Goal: Task Accomplishment & Management: Use online tool/utility

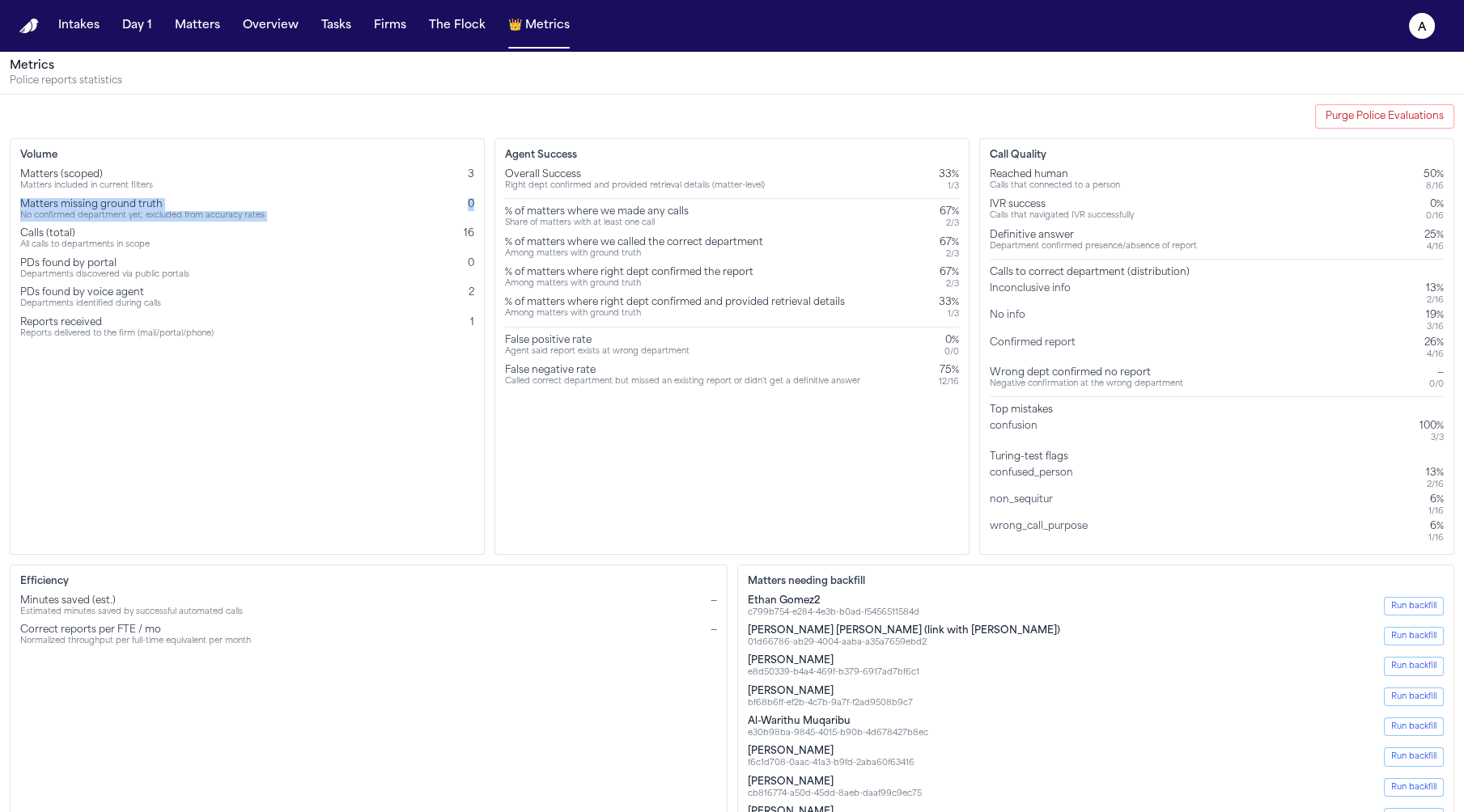
drag, startPoint x: 478, startPoint y: 205, endPoint x: 20, endPoint y: 202, distance: 458.0
click at [20, 202] on div "Volume Matters (scoped) Matters included in current filters 3 Matters missing g…" at bounding box center [247, 347] width 475 height 417
copy div "Matters missing ground truth No confirmed department yet; excluded from accurac…"
click at [510, 482] on div "Agent Success Overall Success Right dept confirmed and provided retrieval detai…" at bounding box center [732, 347] width 475 height 417
click at [1043, 206] on div "IVR success" at bounding box center [1062, 204] width 144 height 13
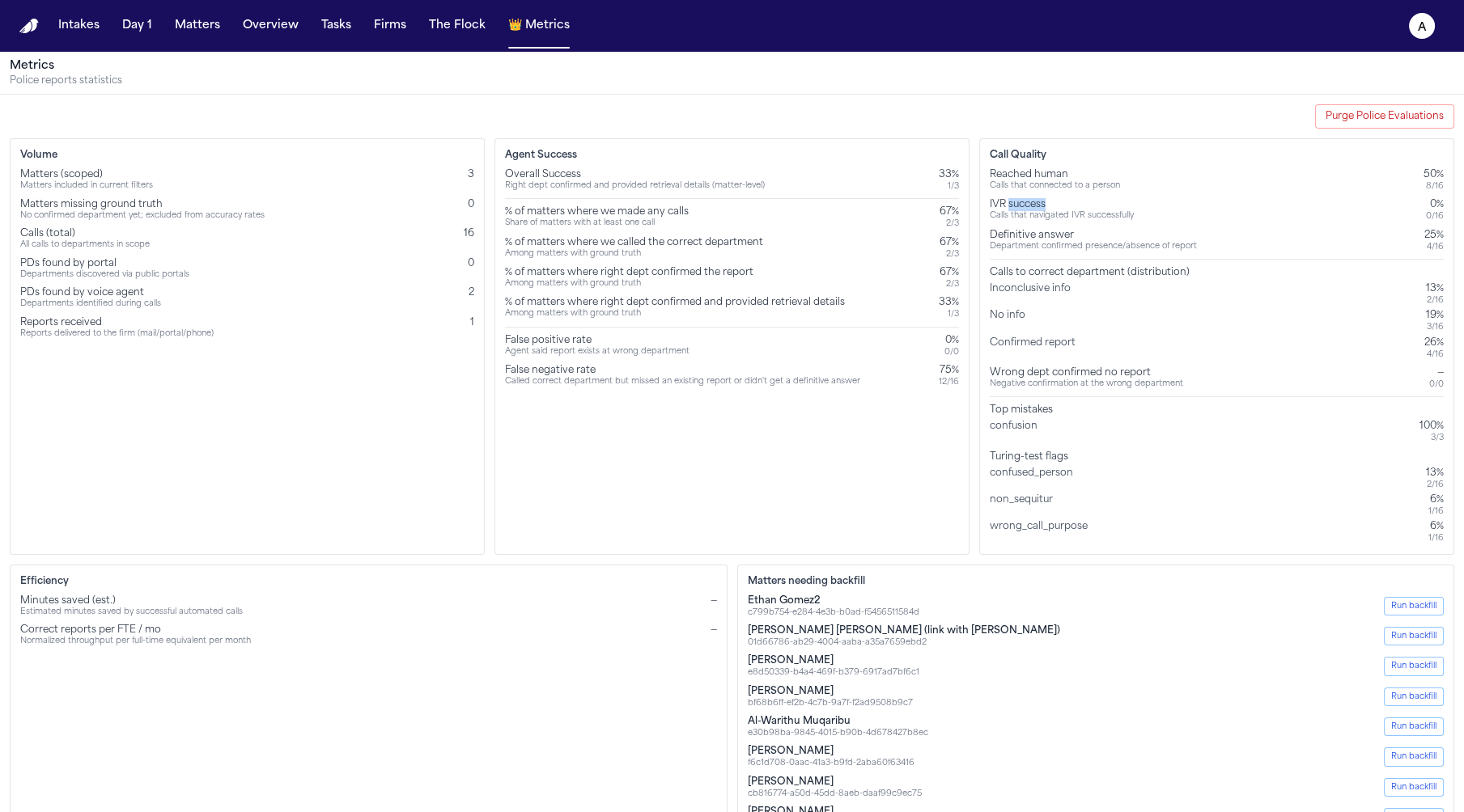
click at [1043, 206] on div "IVR success" at bounding box center [1062, 204] width 144 height 13
click at [1045, 235] on div "Definitive answer" at bounding box center [1094, 234] width 207 height 13
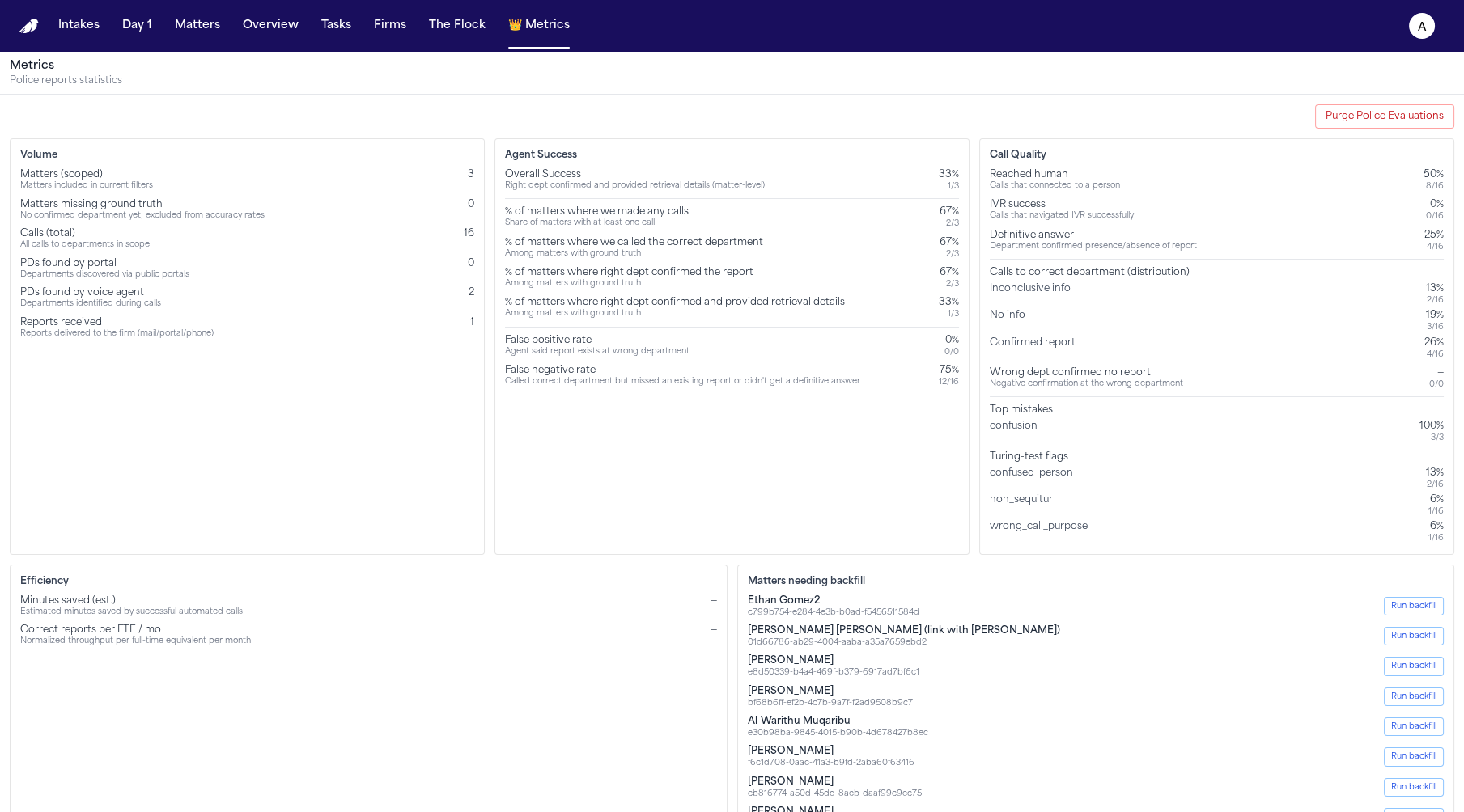
click at [1045, 422] on div "confusion 100% 3 / 3" at bounding box center [1217, 431] width 454 height 23
click at [1044, 462] on div "Turing-test flags" at bounding box center [1217, 456] width 454 height 13
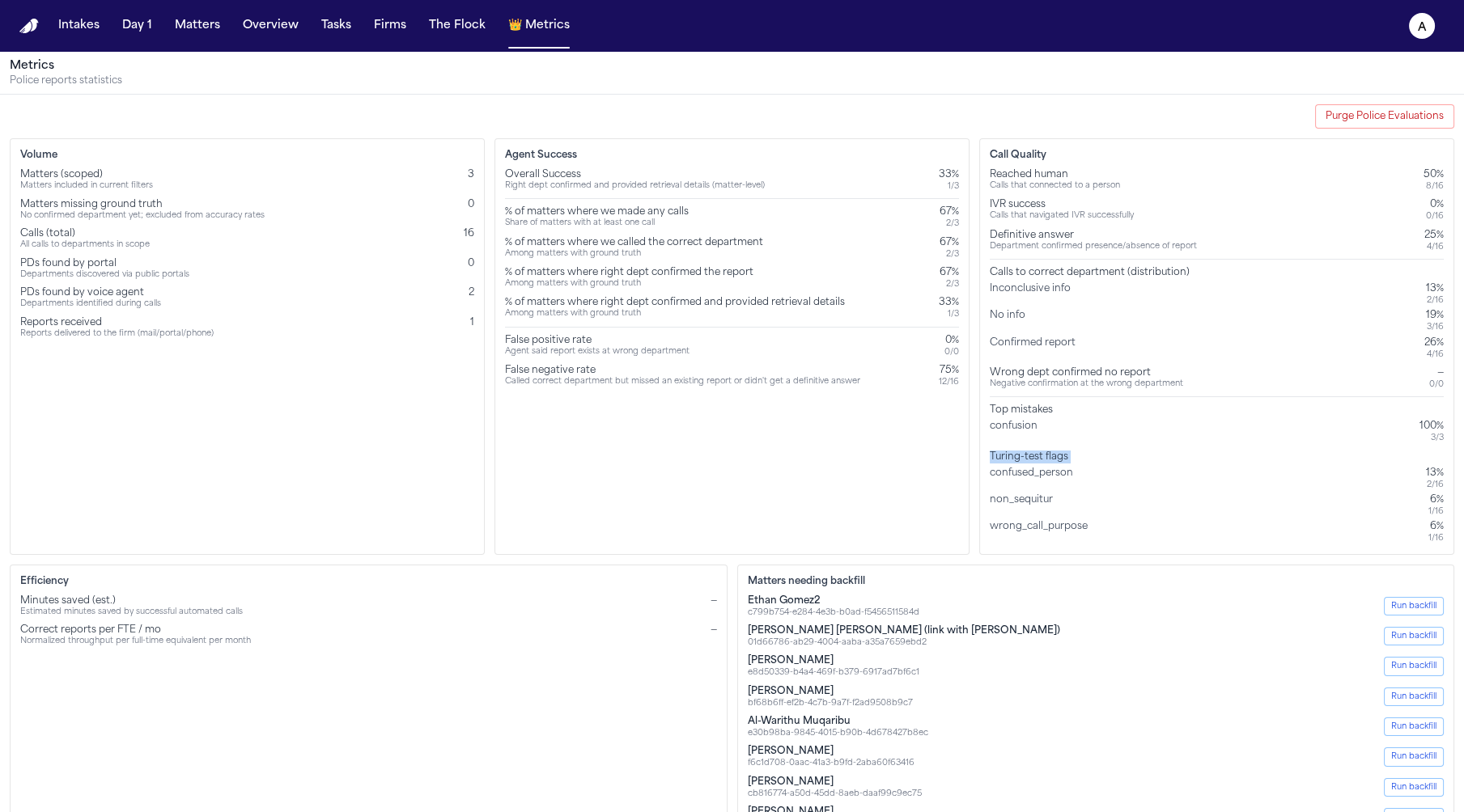
click at [1044, 462] on div "Turing-test flags" at bounding box center [1217, 456] width 454 height 13
click at [1044, 478] on div "confused_person" at bounding box center [1034, 479] width 90 height 23
click at [1033, 506] on div "non_sequitur" at bounding box center [1025, 505] width 70 height 23
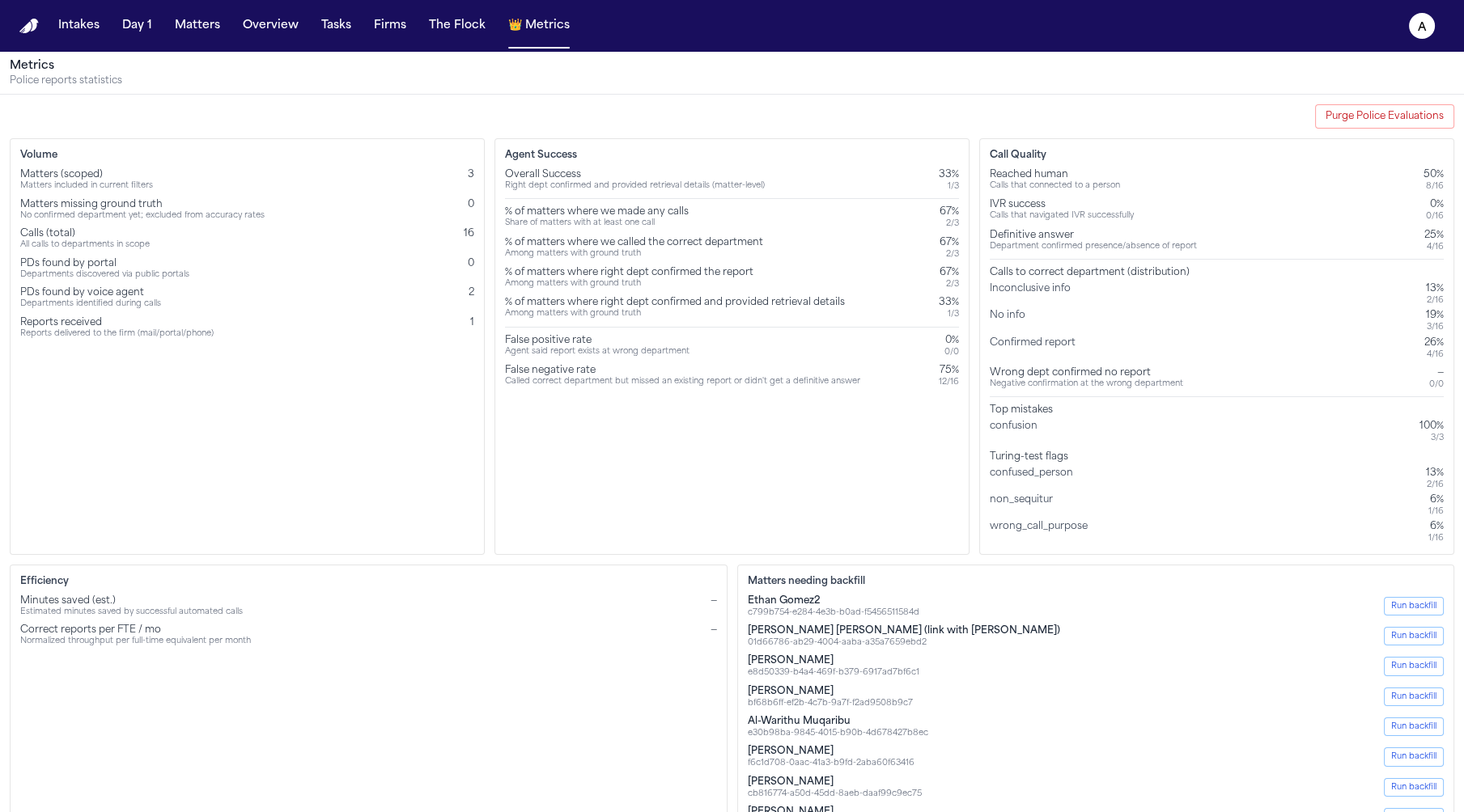
click at [1032, 502] on div "non_sequitur" at bounding box center [1025, 505] width 70 height 23
click at [1032, 529] on div "wrong_call_purpose" at bounding box center [1042, 532] width 105 height 23
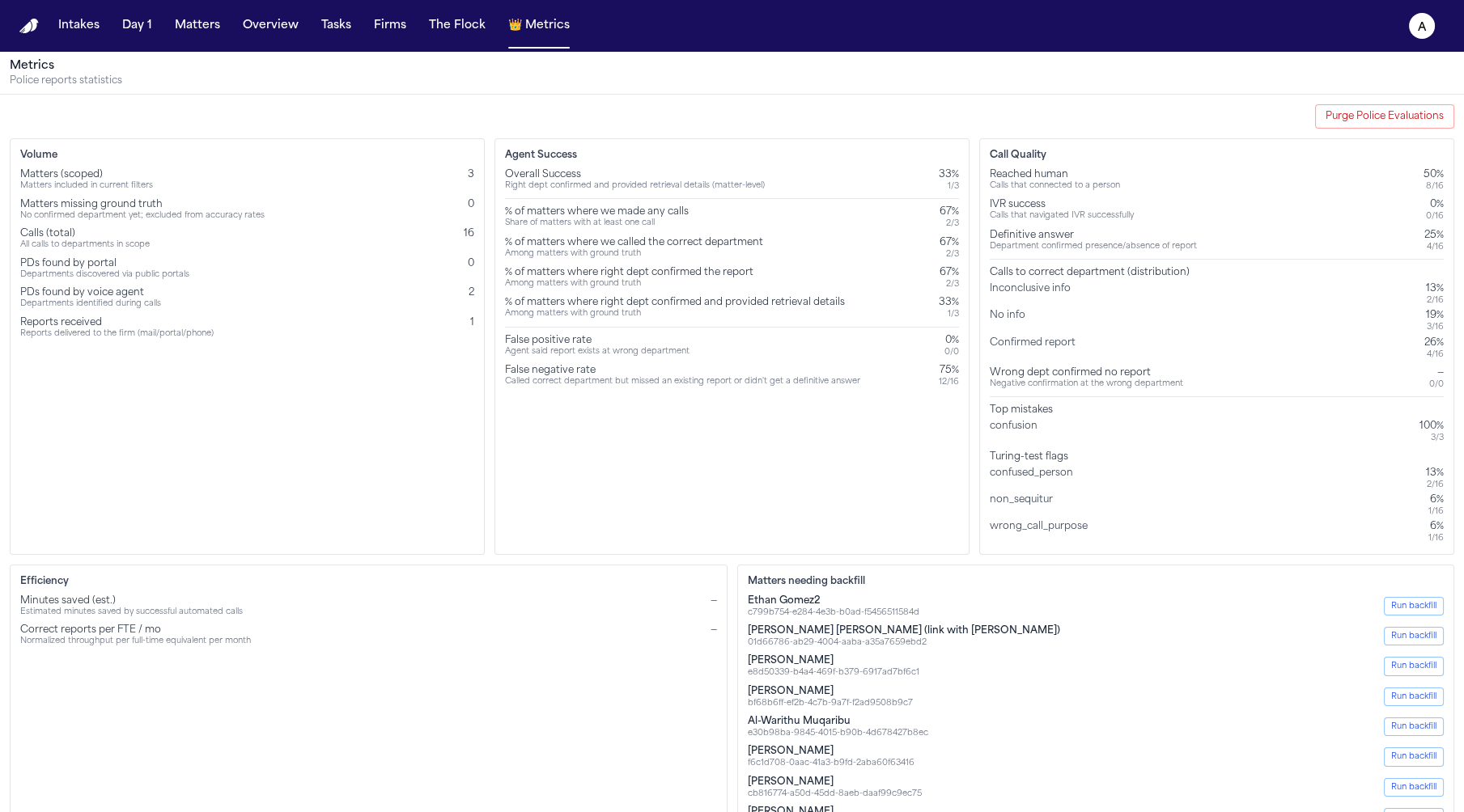
click at [1077, 493] on div "non_sequitur 6% 1 / 16" at bounding box center [1217, 505] width 454 height 23
click at [1060, 411] on div "Top mistakes" at bounding box center [1217, 410] width 454 height 13
click at [1060, 443] on div "Reached human Calls that connected to a person 50% 8 / 16 IVR success Calls tha…" at bounding box center [1217, 357] width 454 height 376
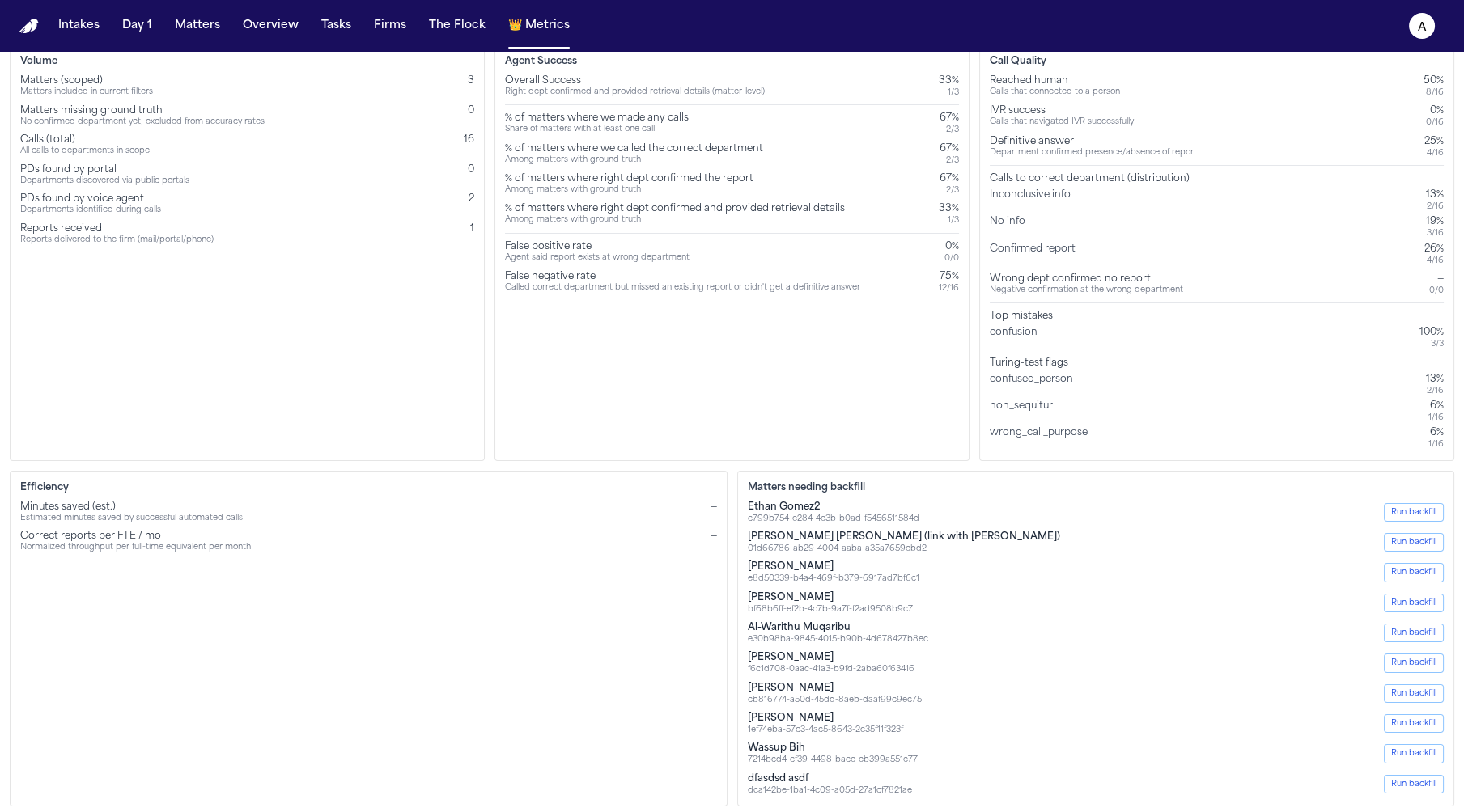
click at [1428, 753] on button "Run backfill" at bounding box center [1415, 753] width 60 height 18
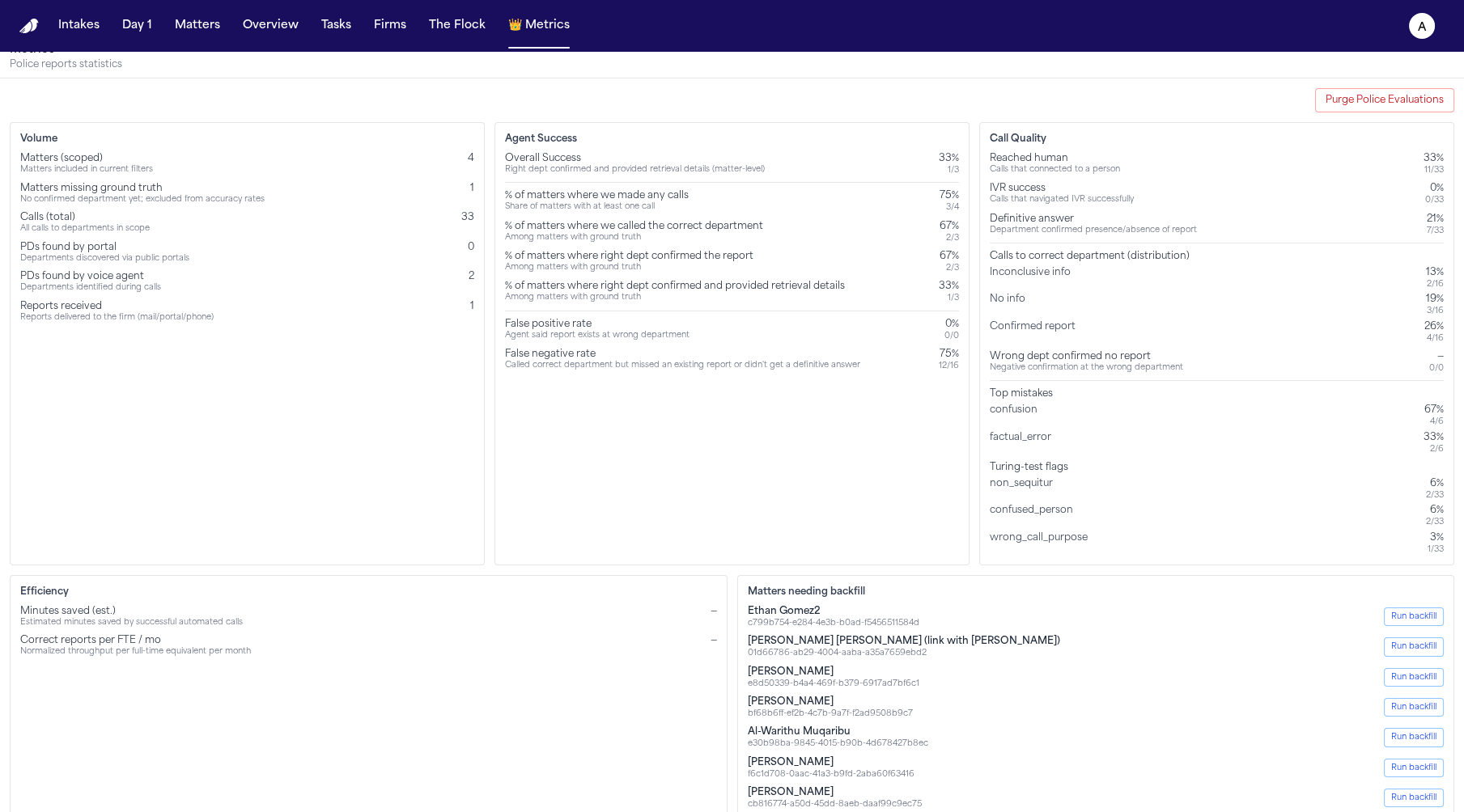
scroll to position [15, 0]
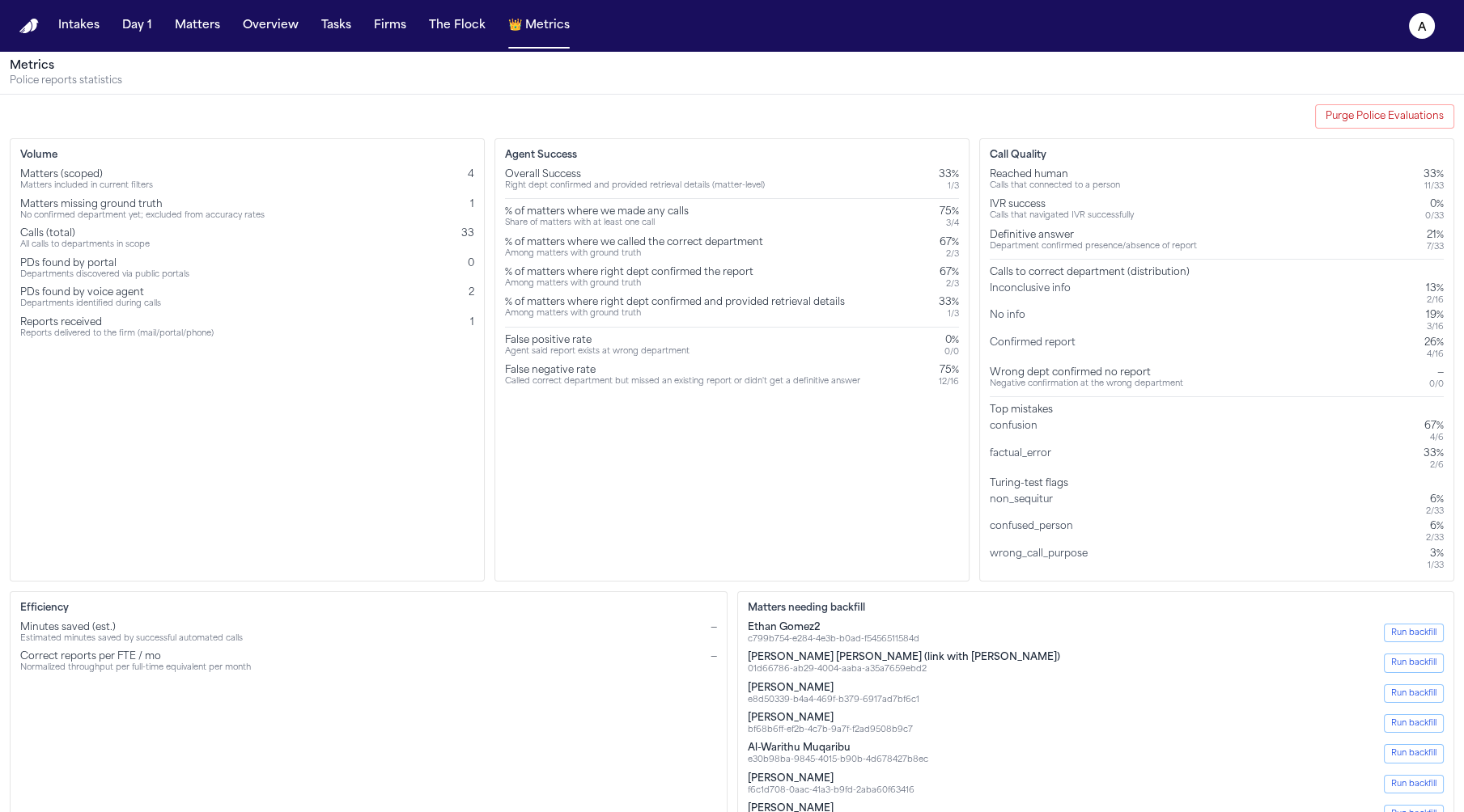
click at [798, 214] on div "% of matters where we made any calls Share of matters with at least one call 75…" at bounding box center [732, 217] width 454 height 23
click at [812, 242] on div "% of matters where we called the correct department Among matters with ground t…" at bounding box center [732, 248] width 454 height 23
click at [806, 242] on div "% of matters where we called the correct department Among matters with ground t…" at bounding box center [732, 248] width 454 height 23
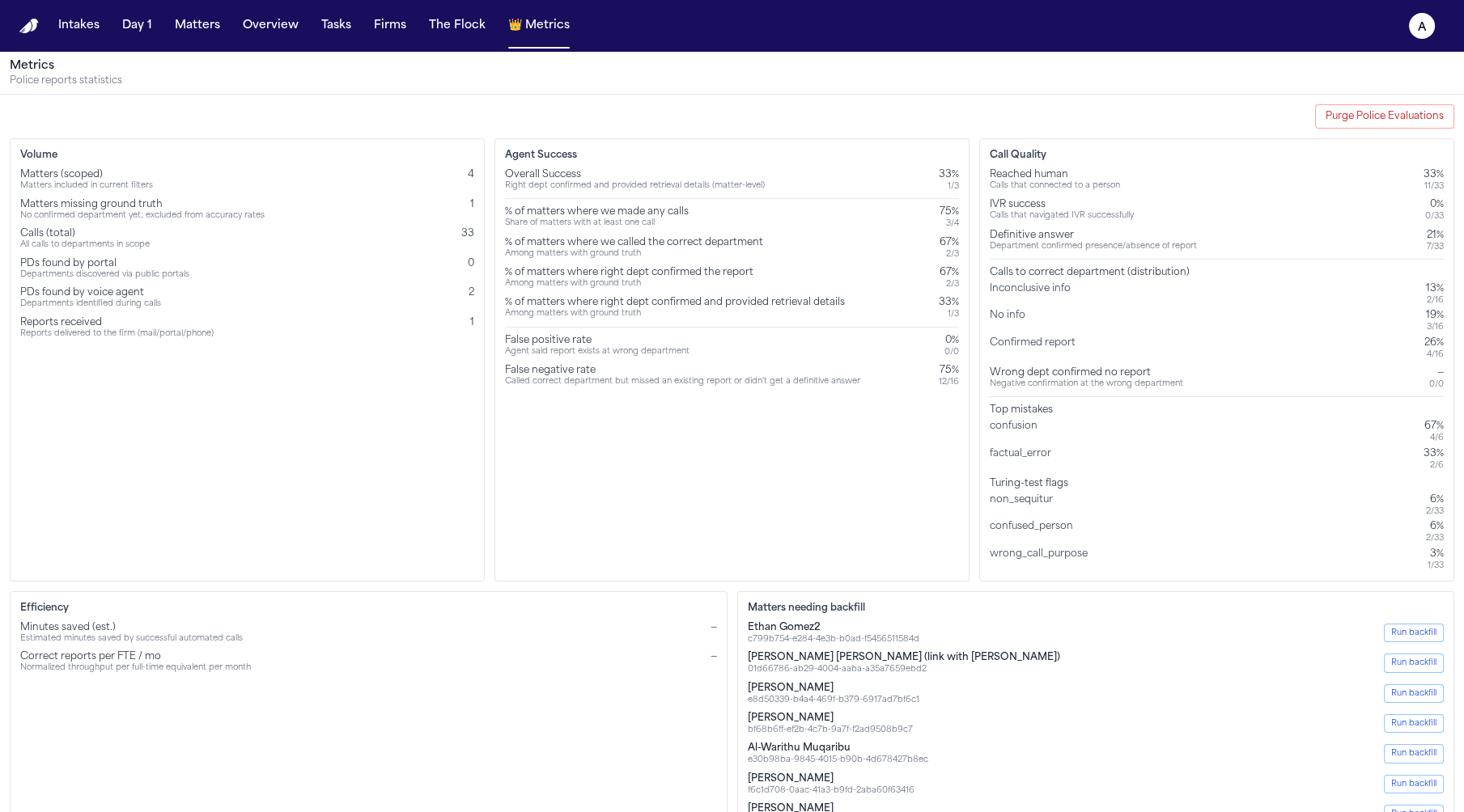
click at [806, 242] on div "% of matters where we called the correct department Among matters with ground t…" at bounding box center [732, 248] width 454 height 23
click at [803, 343] on div "False positive rate Agent said report exists at wrong department 0% 0 / 0" at bounding box center [732, 346] width 454 height 23
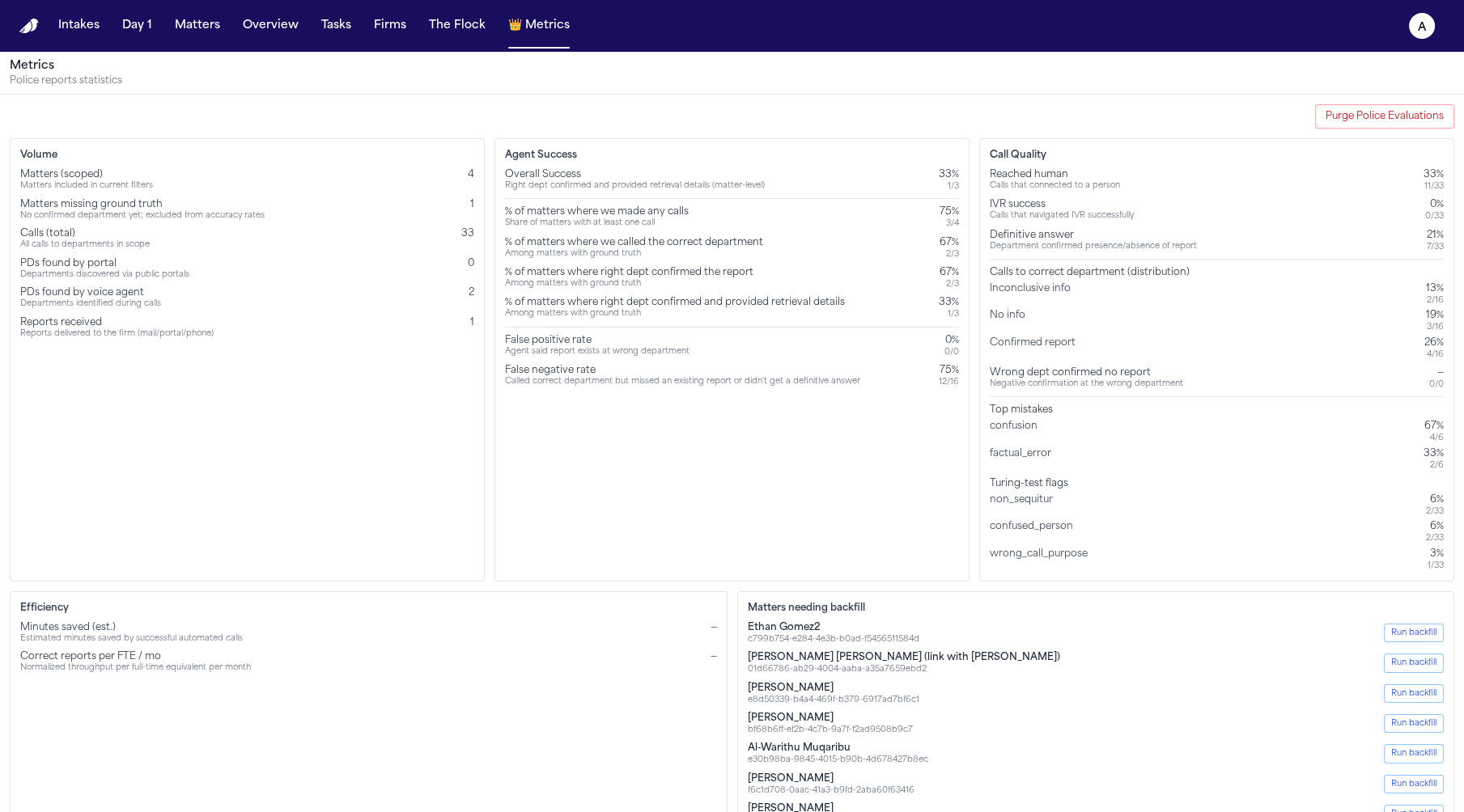
click at [815, 434] on div "Agent Success Overall Success Right dept confirmed and provided retrieval detai…" at bounding box center [732, 360] width 475 height 444
click at [1076, 277] on div "Calls to correct department (distribution)" at bounding box center [1217, 272] width 454 height 13
click at [1044, 478] on div "Turing-test flags" at bounding box center [1217, 484] width 454 height 13
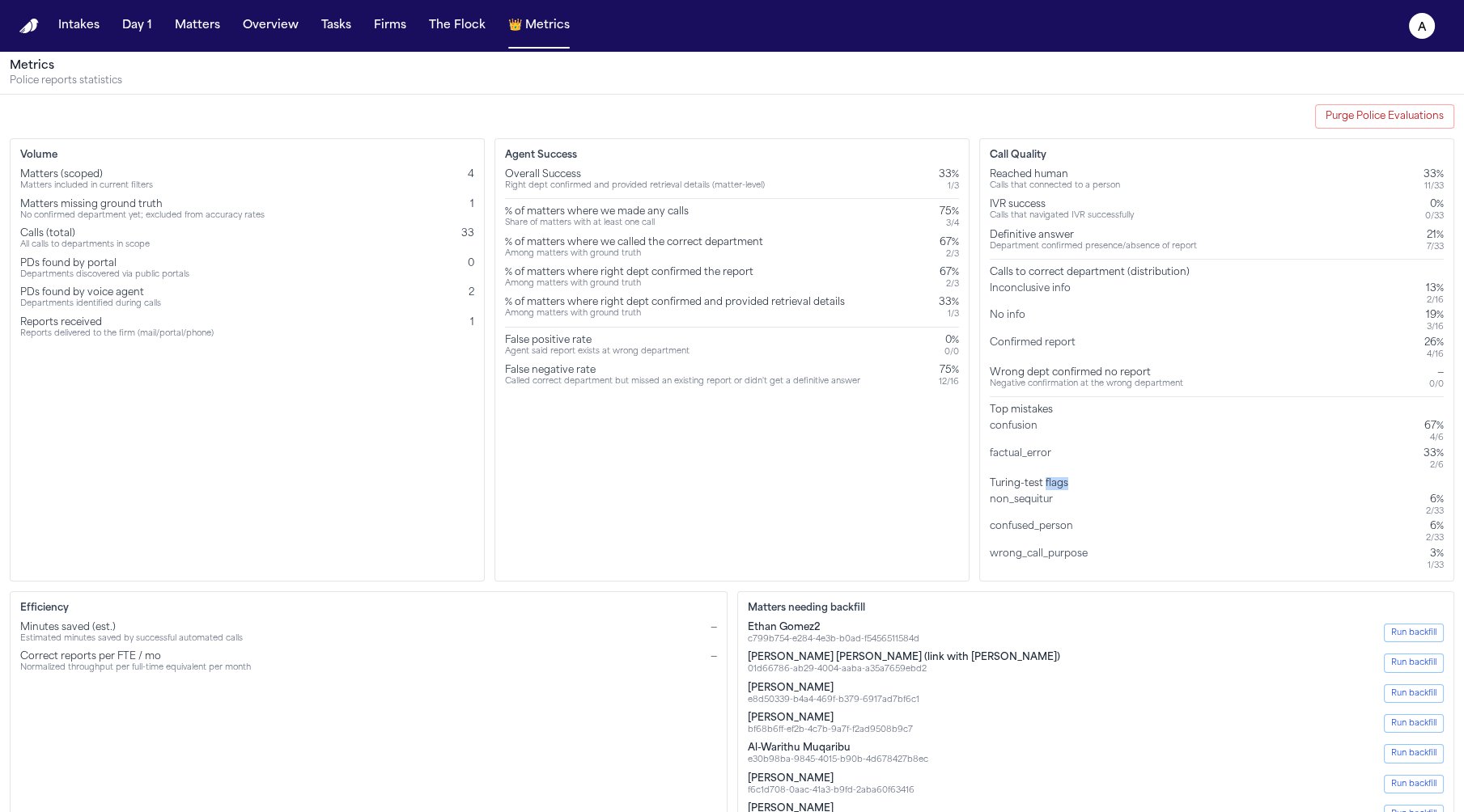
click at [1044, 478] on div "Turing-test flags" at bounding box center [1217, 484] width 454 height 13
click at [1044, 501] on div "non_sequitur" at bounding box center [1025, 505] width 70 height 23
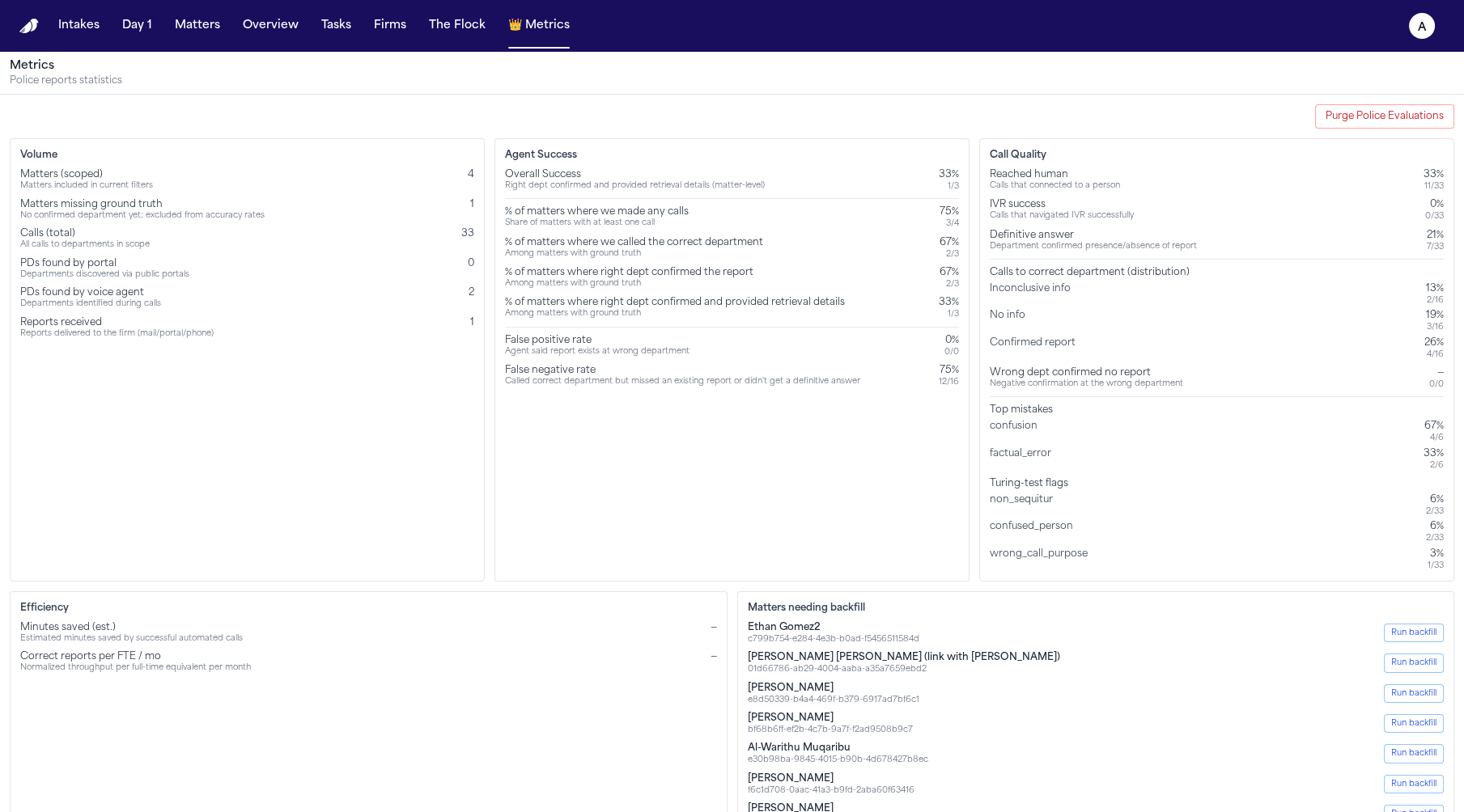
click at [1046, 538] on div "confused_person" at bounding box center [1034, 532] width 90 height 23
click at [1029, 420] on div "confusion" at bounding box center [1017, 431] width 54 height 23
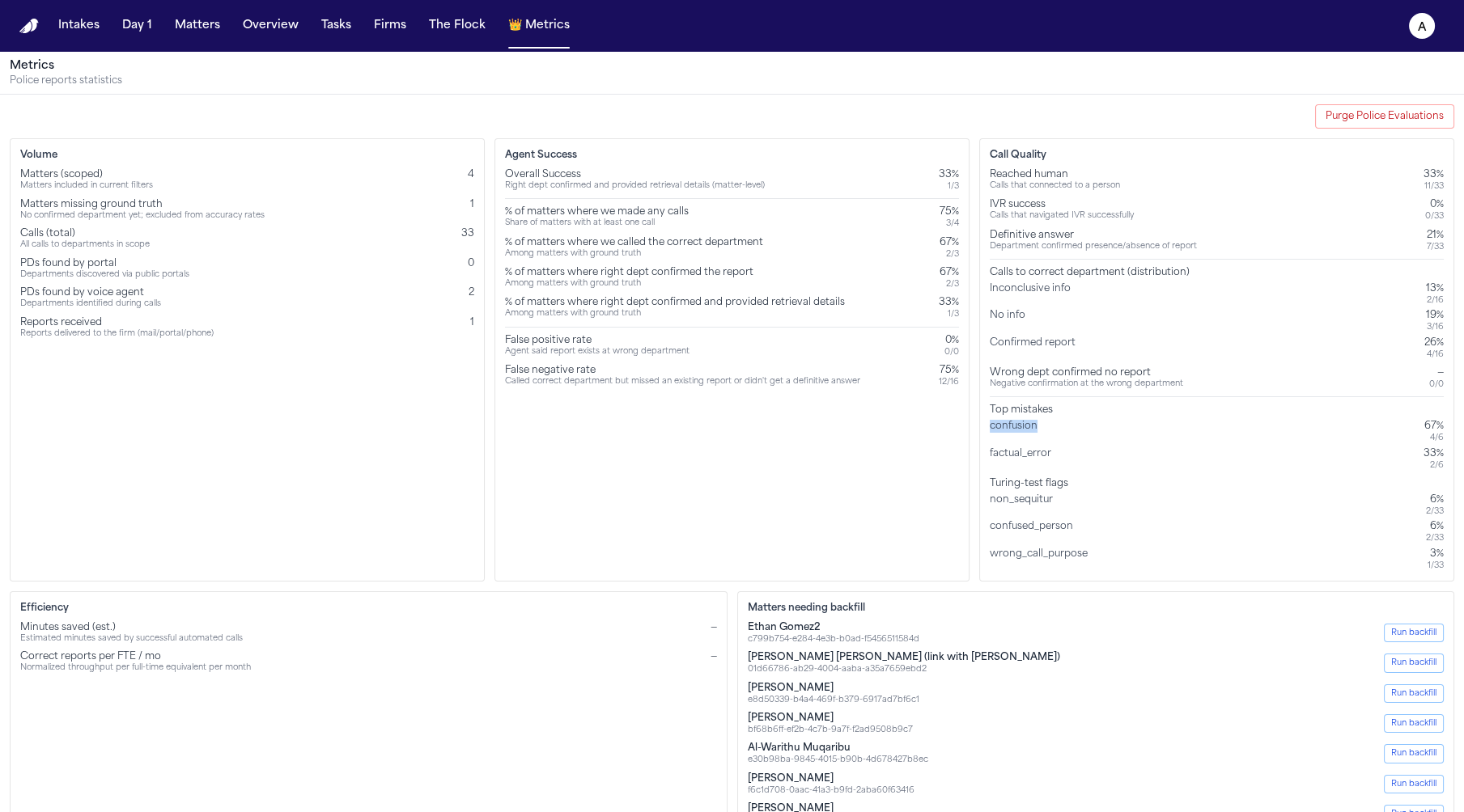
click at [1029, 420] on div "confusion" at bounding box center [1017, 431] width 54 height 23
click at [1022, 453] on div "factual_error" at bounding box center [1024, 459] width 68 height 23
click at [1030, 487] on div "Turing-test flags" at bounding box center [1217, 484] width 454 height 13
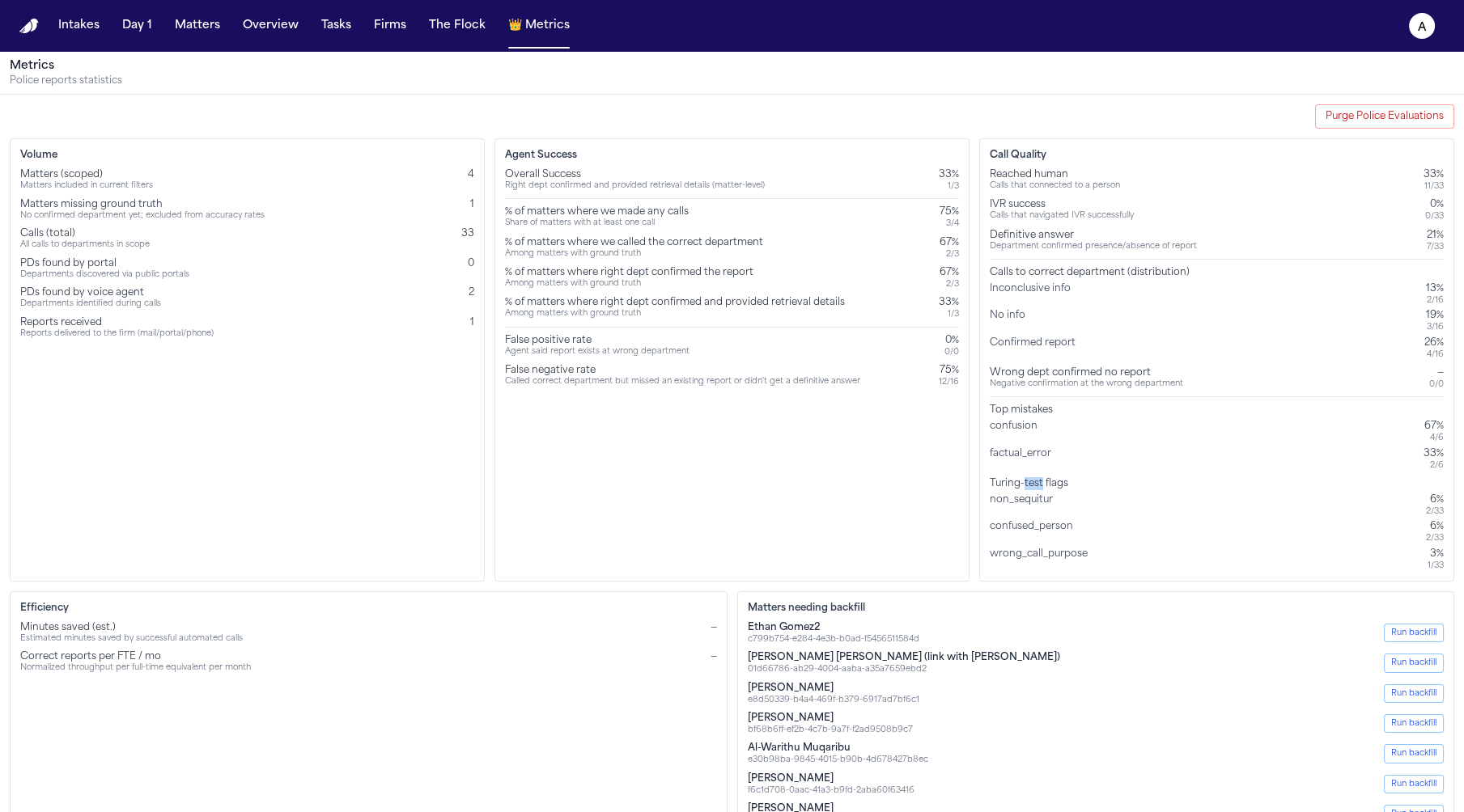
click at [1030, 487] on div "Turing-test flags" at bounding box center [1217, 484] width 454 height 13
click at [1022, 500] on div "non_sequitur" at bounding box center [1025, 505] width 70 height 23
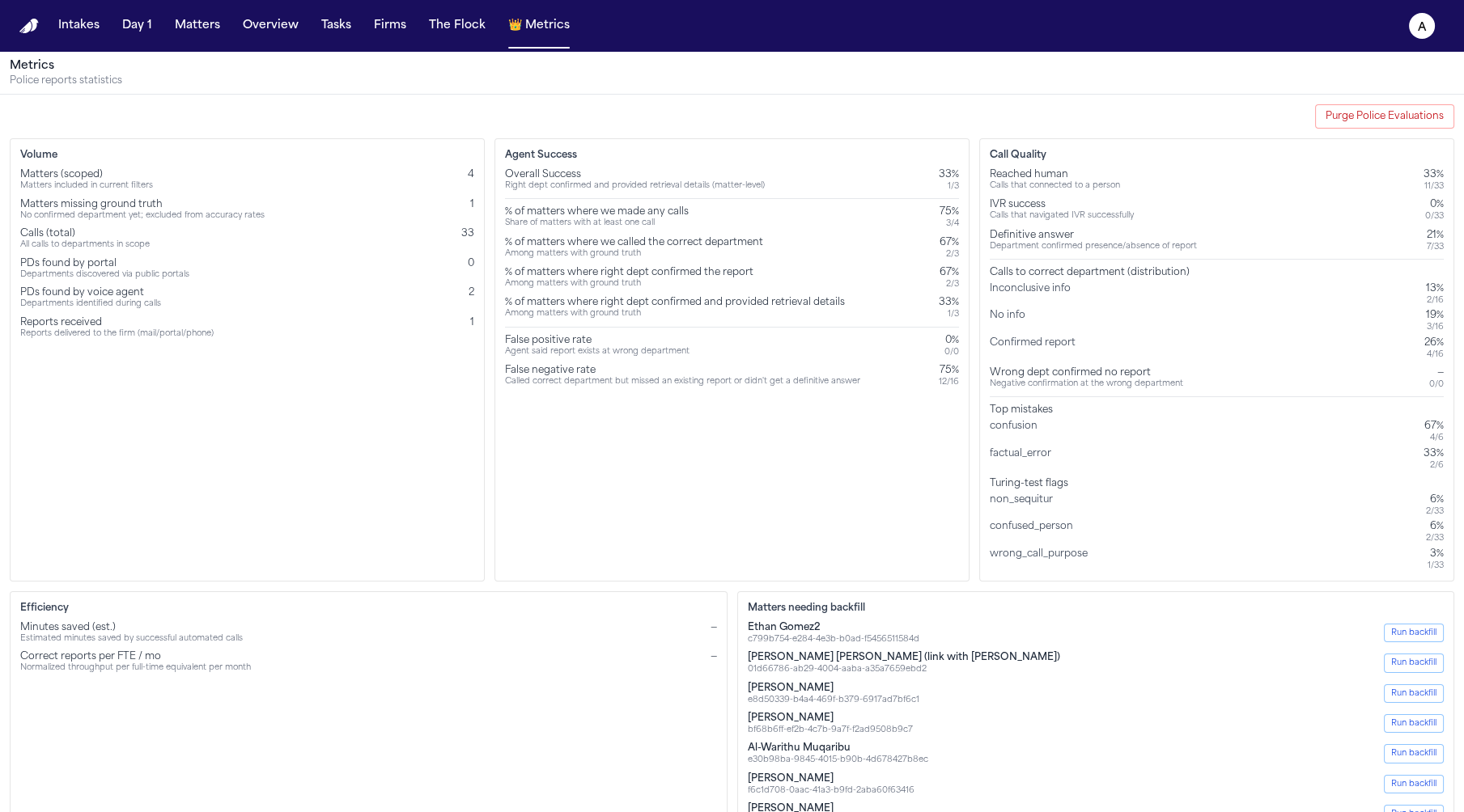
click at [1022, 523] on div "confused_person" at bounding box center [1034, 532] width 90 height 23
click at [1018, 543] on div "non_sequitur 6% 2 / 33 confused_person 6% 2 / 33 wrong_call_purpose 3% 1 / 33" at bounding box center [1217, 532] width 454 height 78
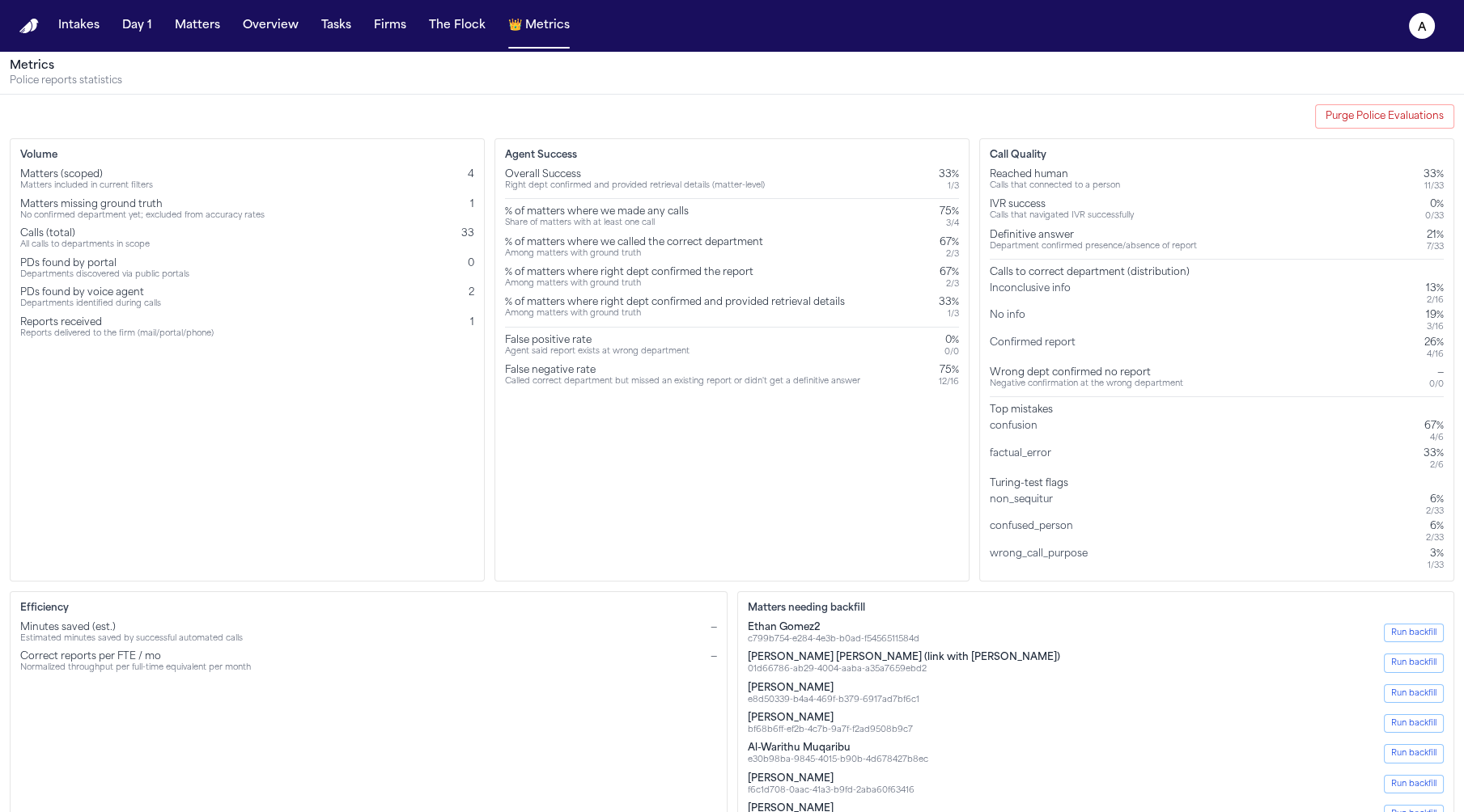
click at [1012, 506] on div "non_sequitur" at bounding box center [1025, 505] width 70 height 23
click at [1052, 529] on div "confused_person" at bounding box center [1034, 532] width 90 height 23
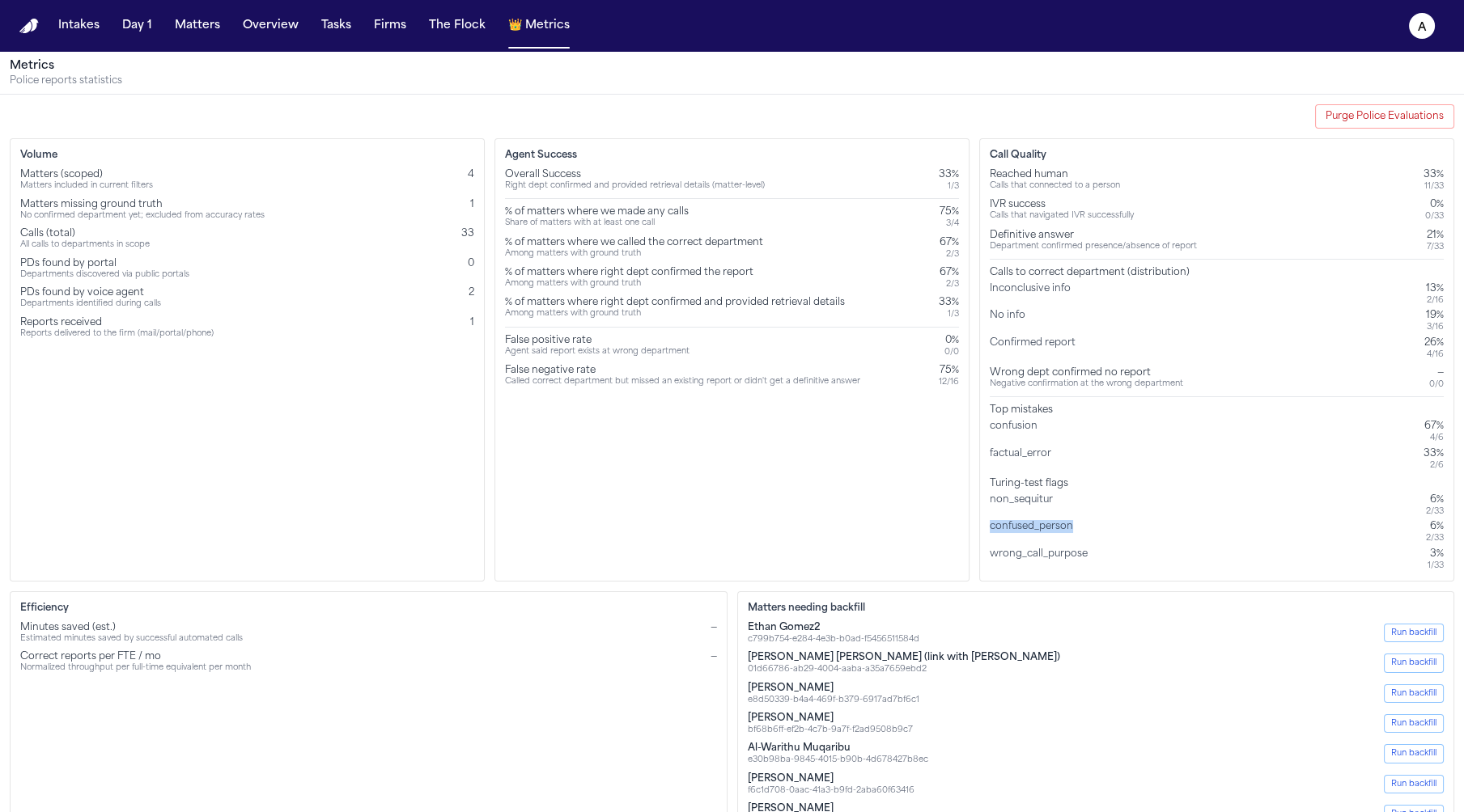
click at [1052, 529] on div "confused_person" at bounding box center [1034, 532] width 90 height 23
click at [1061, 549] on div "wrong_call_purpose" at bounding box center [1042, 559] width 105 height 23
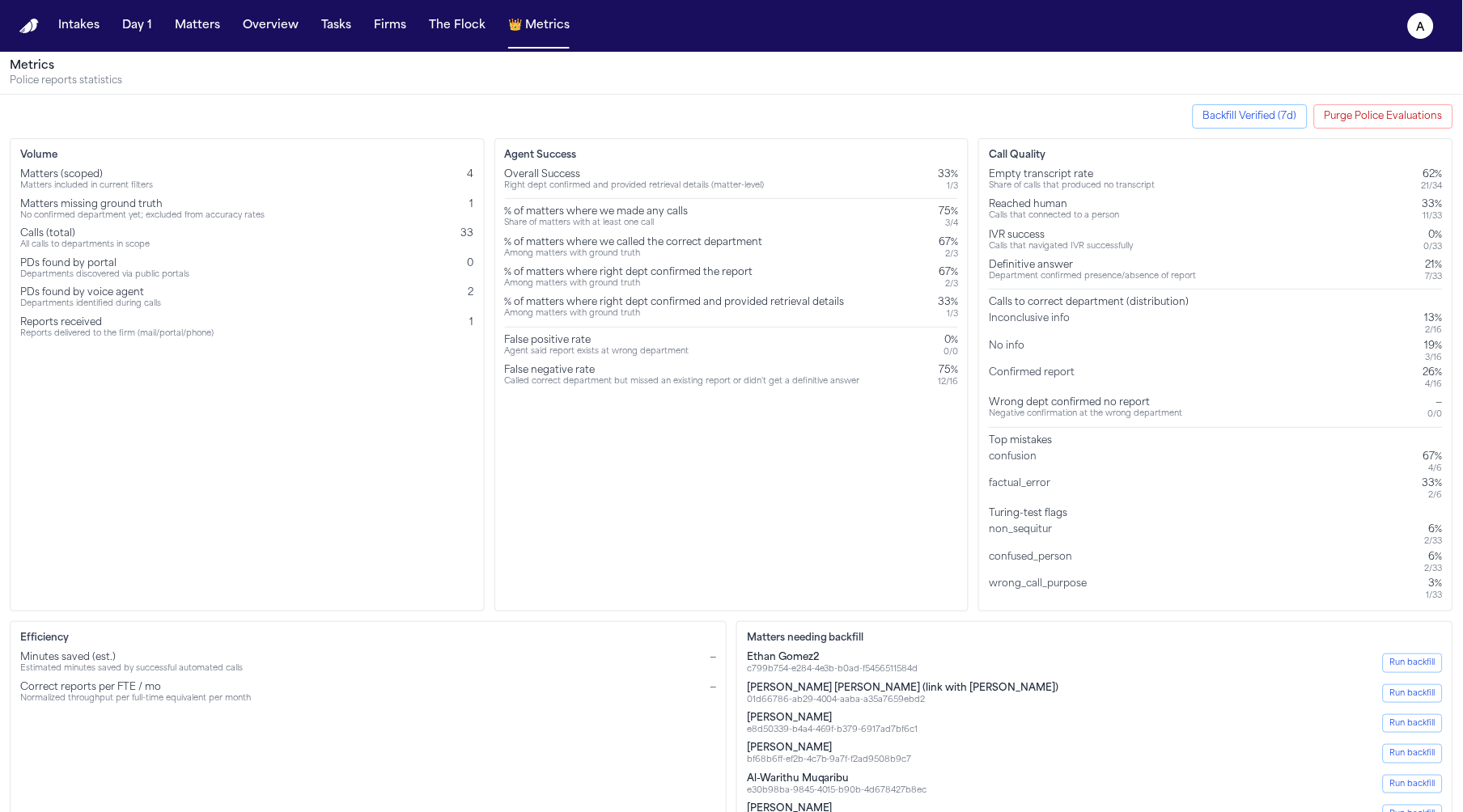
click at [796, 100] on div "Backfill Verified (7d) Purge Police Evaluations Volume Matters (scoped) Matters…" at bounding box center [731, 515] width 1463 height 842
click at [1062, 184] on div "Share of calls that produced no transcript" at bounding box center [1071, 186] width 166 height 11
click at [1061, 191] on div "Share of calls that produced no transcript" at bounding box center [1071, 186] width 166 height 11
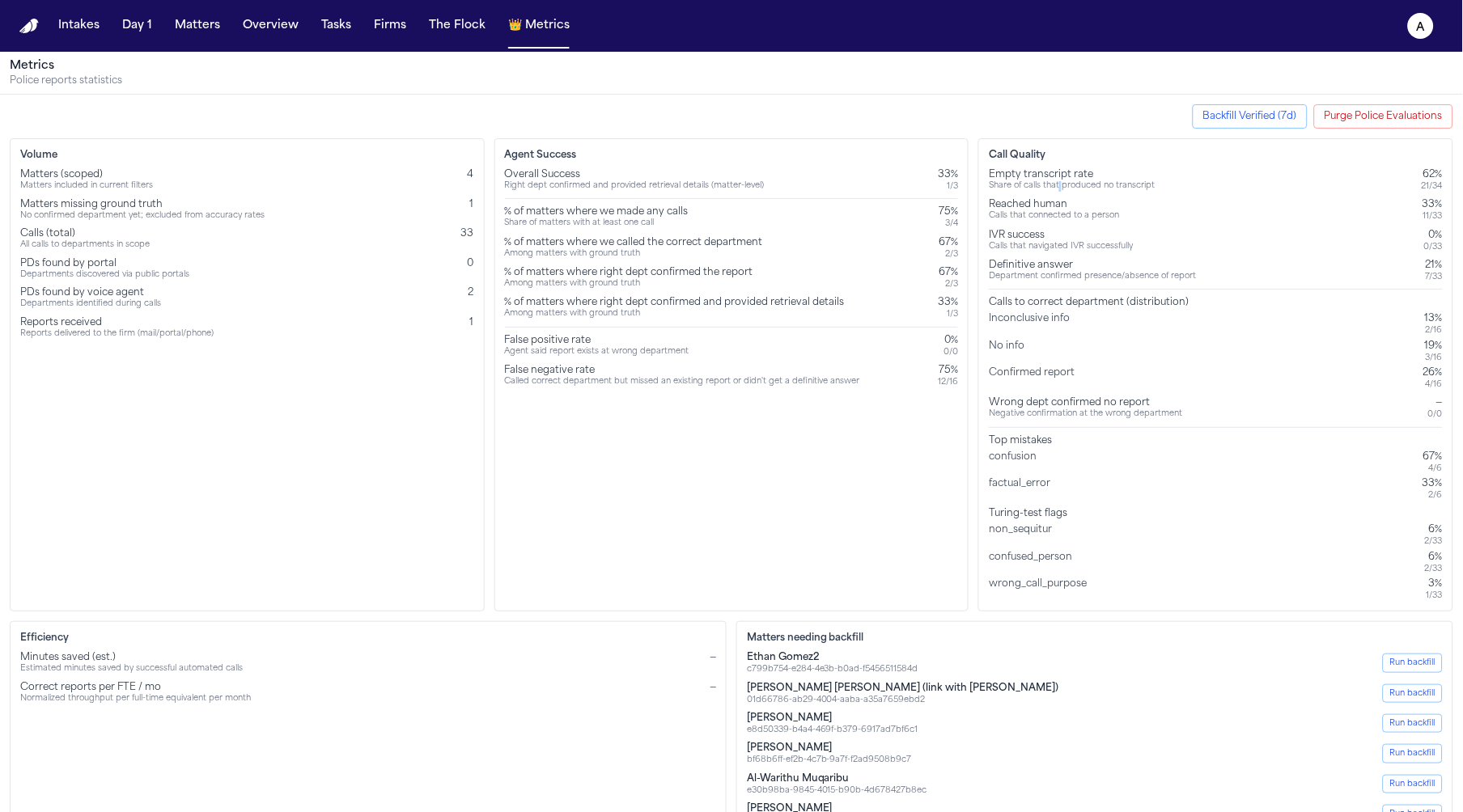
click at [1061, 192] on div "Share of calls that produced no transcript" at bounding box center [1071, 186] width 166 height 11
click at [1046, 199] on div "Reached human" at bounding box center [1054, 204] width 130 height 13
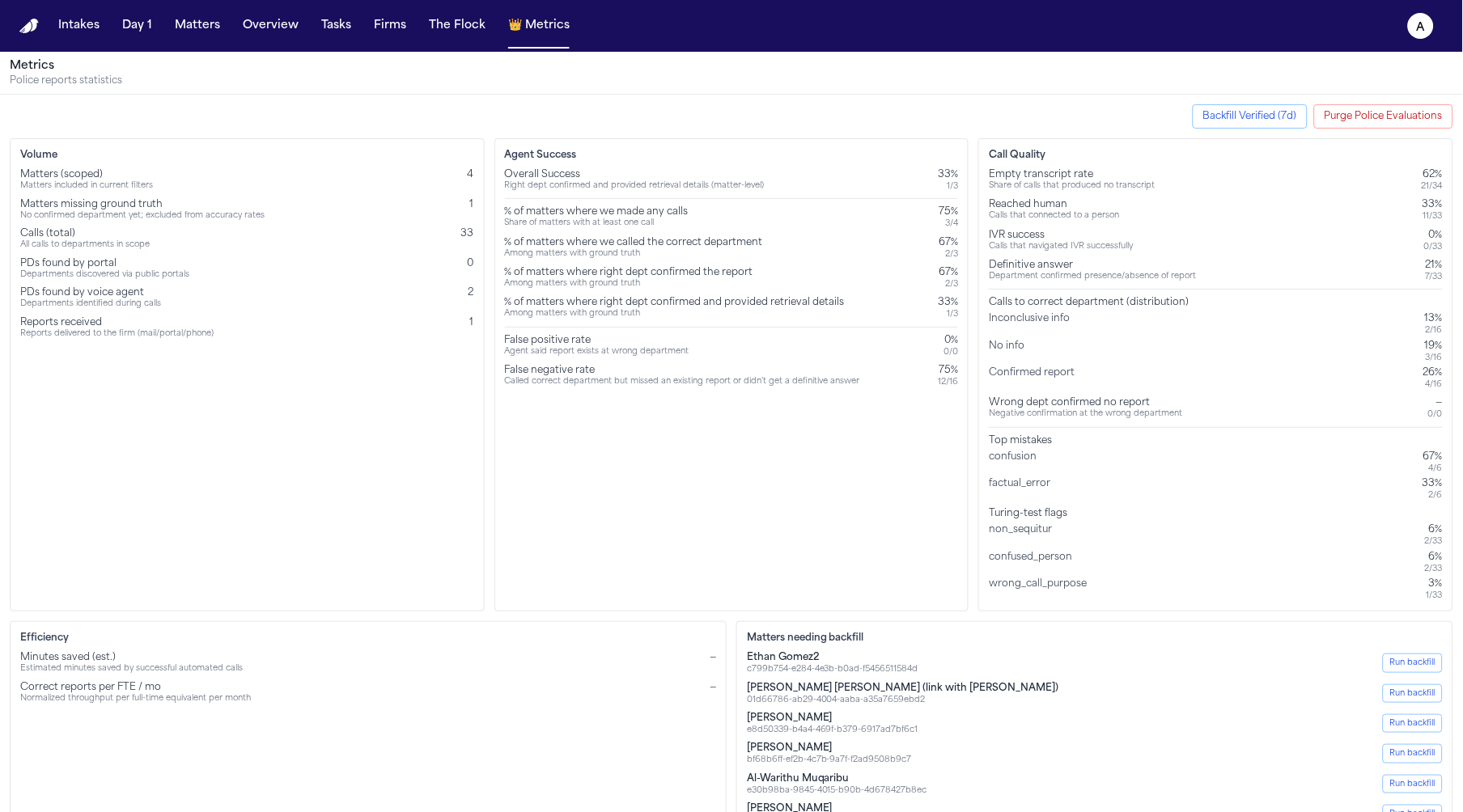
click at [1056, 272] on div "Department confirmed presence/absence of report" at bounding box center [1093, 277] width 207 height 11
click at [1022, 214] on div "Calls that connected to a person" at bounding box center [1054, 216] width 130 height 11
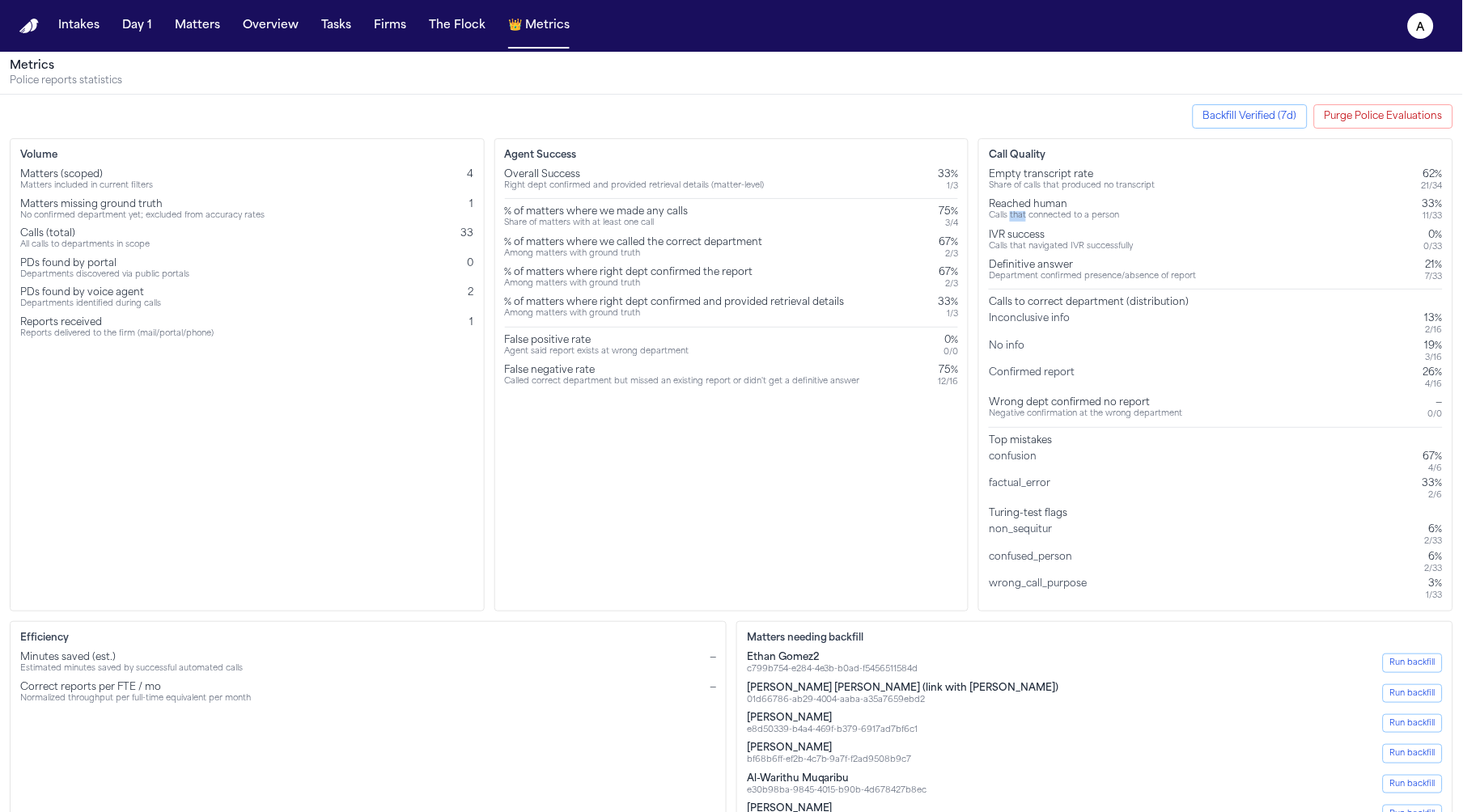
click at [1022, 214] on div "Calls that connected to a person" at bounding box center [1054, 216] width 130 height 11
drag, startPoint x: 1448, startPoint y: 213, endPoint x: 1193, endPoint y: 174, distance: 258.0
click at [1193, 173] on div "Call Quality Empty transcript rate Share of calls that produced no transcript 6…" at bounding box center [1216, 375] width 475 height 473
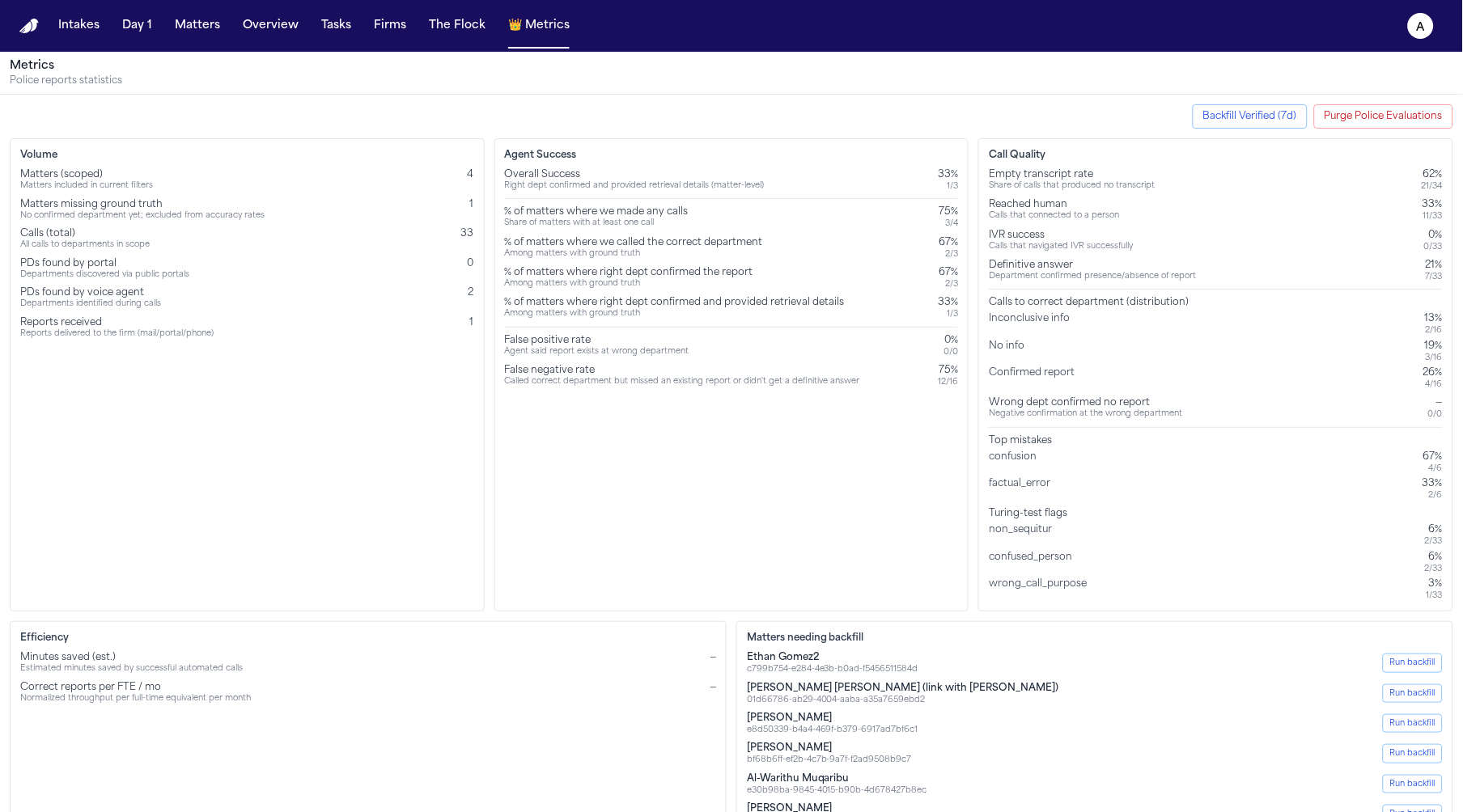
click at [1194, 186] on div "Empty transcript rate Share of calls that produced no transcript 62% 21 / 34" at bounding box center [1216, 180] width 454 height 23
click at [1127, 185] on div "Share of calls that produced no transcript" at bounding box center [1071, 186] width 166 height 11
click at [1082, 229] on div "IVR success" at bounding box center [1061, 234] width 144 height 13
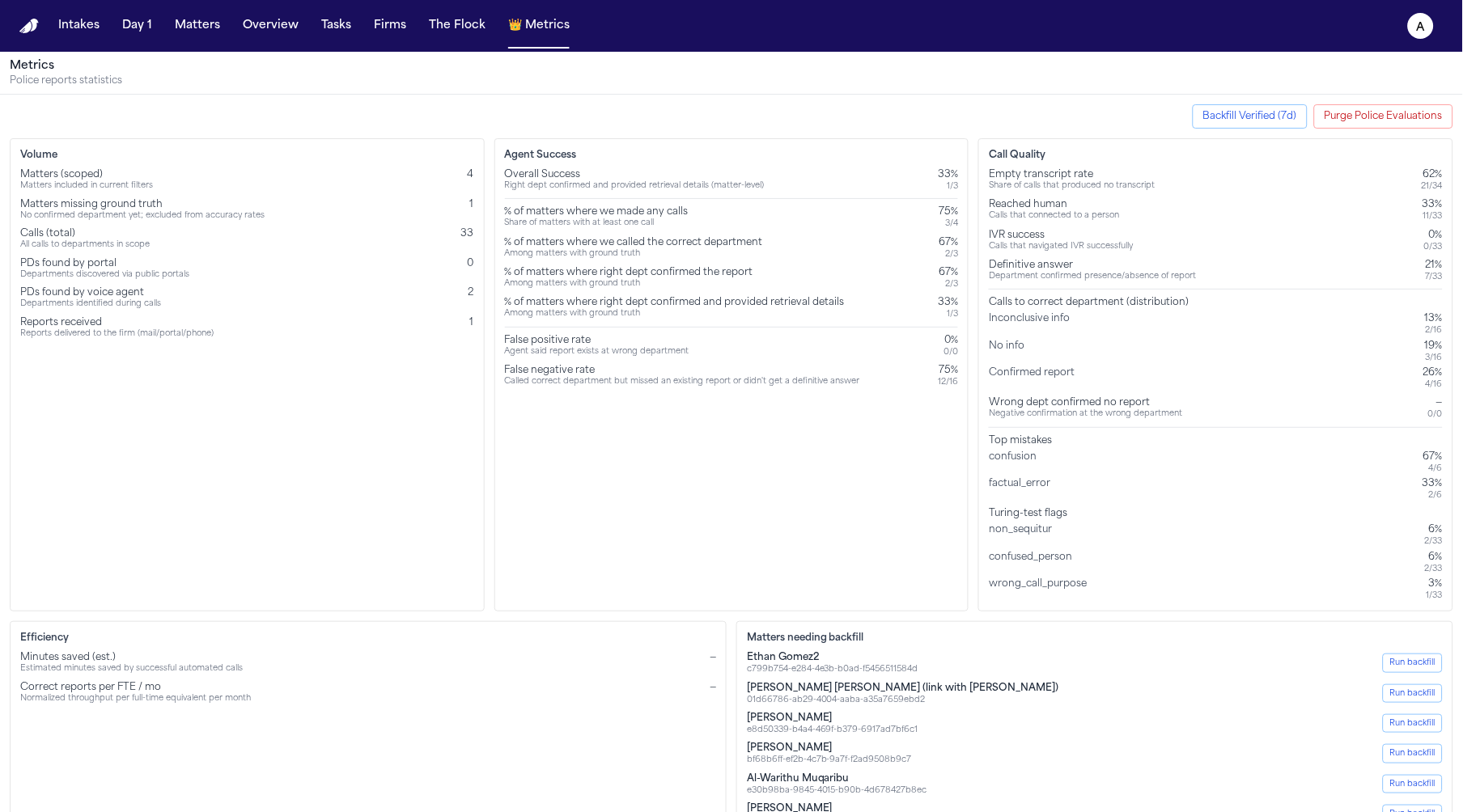
click at [1082, 229] on div "IVR success" at bounding box center [1061, 234] width 144 height 13
click at [1082, 203] on div "Reached human" at bounding box center [1054, 204] width 130 height 13
click at [1081, 203] on div "Reached human" at bounding box center [1054, 204] width 130 height 13
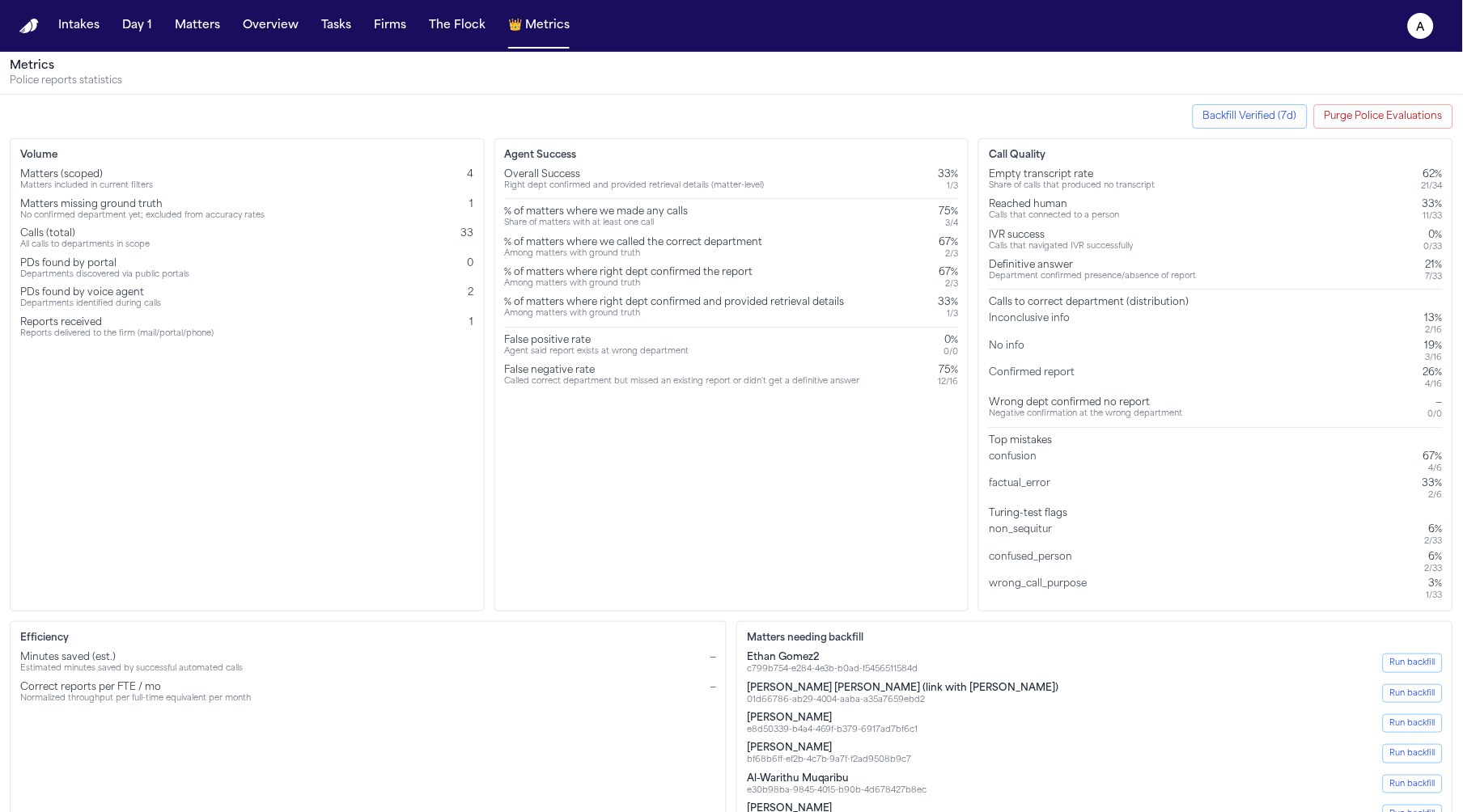
click at [1076, 219] on div "Calls that connected to a person" at bounding box center [1054, 216] width 130 height 11
drag, startPoint x: 1076, startPoint y: 219, endPoint x: 1076, endPoint y: 228, distance: 9.0
click at [1076, 222] on div "Calls that connected to a person" at bounding box center [1054, 216] width 130 height 11
click at [1031, 173] on div "Empty transcript rate" at bounding box center [1071, 174] width 166 height 13
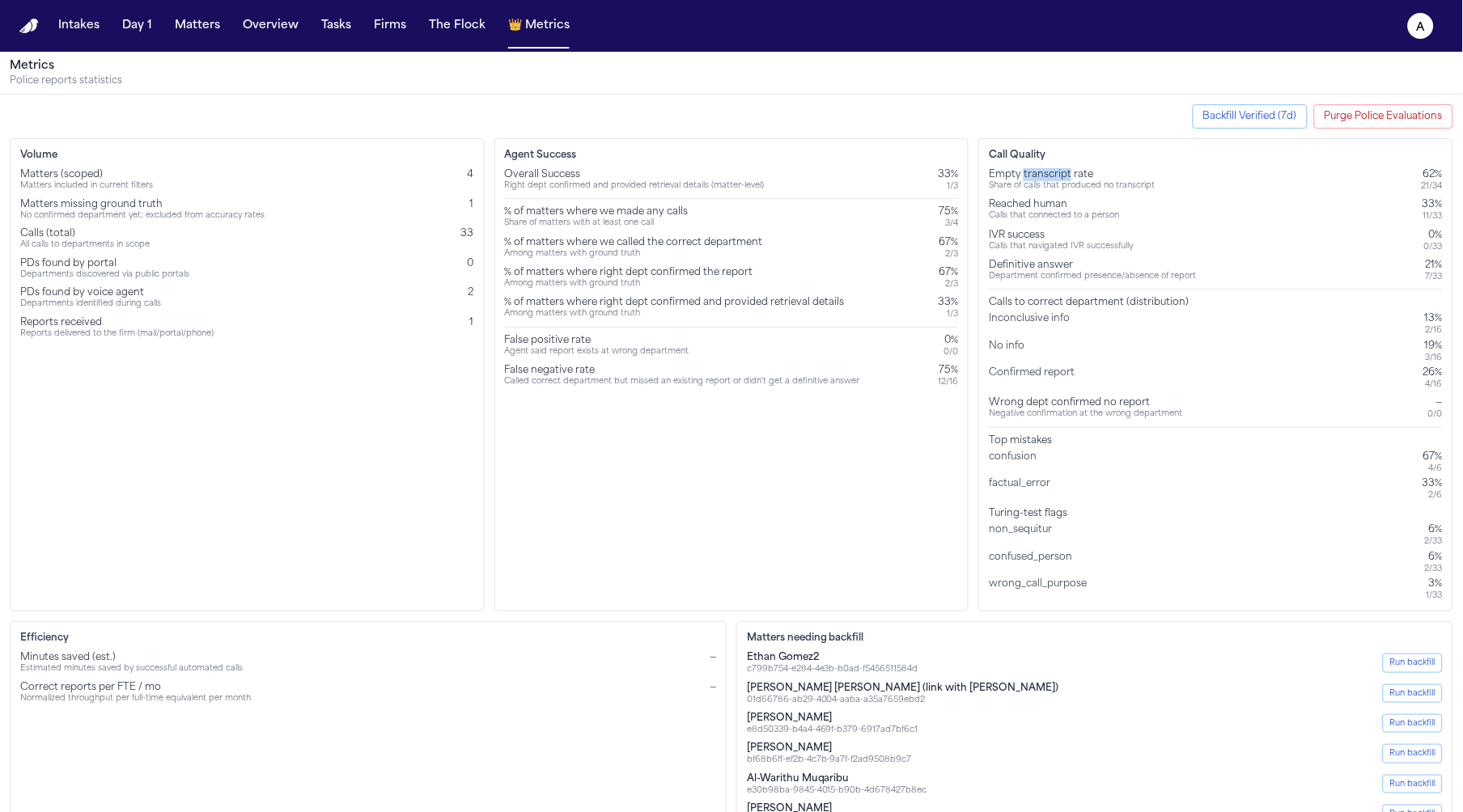
click at [1031, 173] on div "Empty transcript rate" at bounding box center [1071, 174] width 166 height 13
copy div "Empty transcript rate"
click at [1402, 120] on button "Purge Police Evaluations" at bounding box center [1384, 116] width 140 height 24
click at [667, 498] on div "Agent Success Overall Success Right dept confirmed and provided retrieval detai…" at bounding box center [732, 375] width 475 height 473
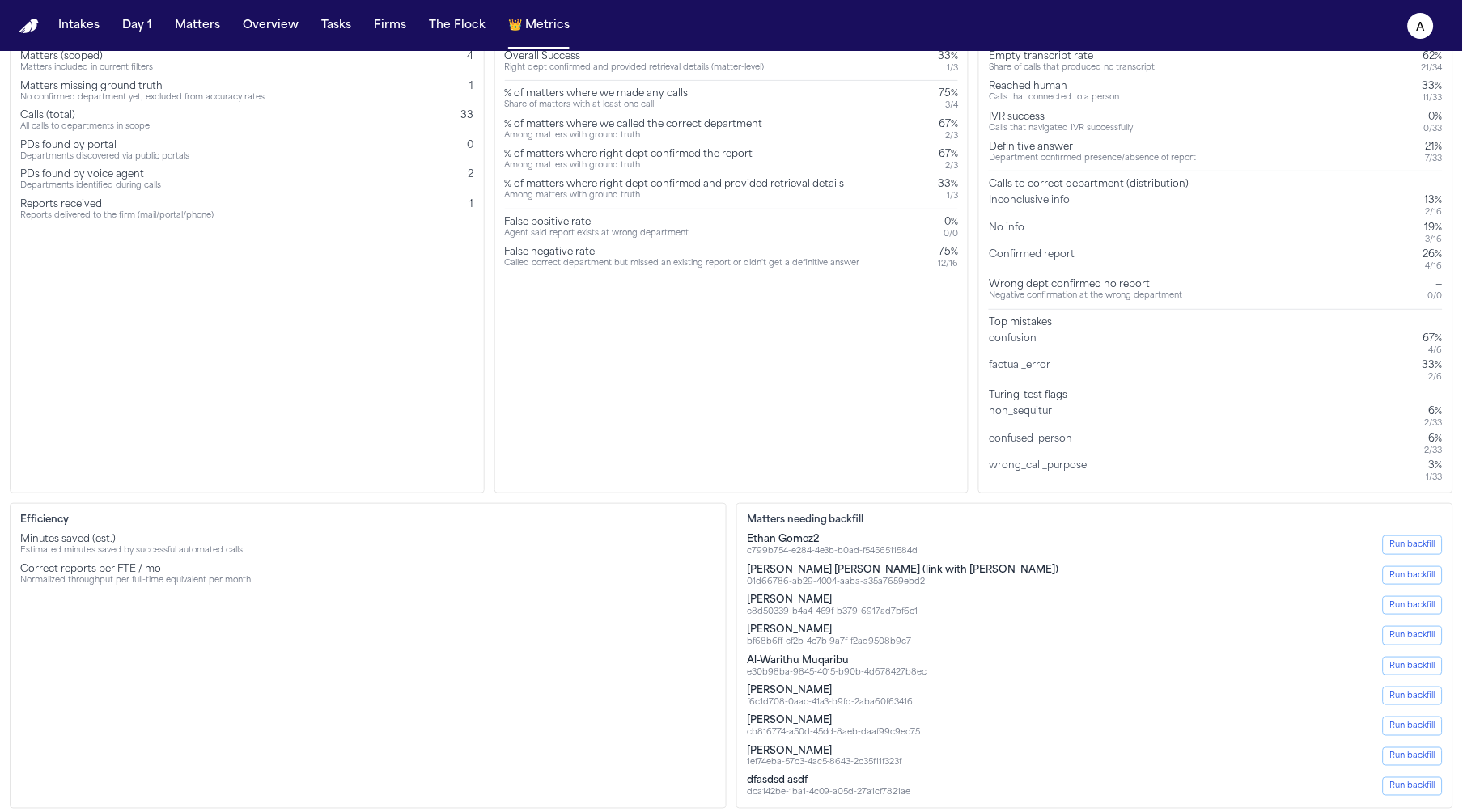
scroll to position [125, 0]
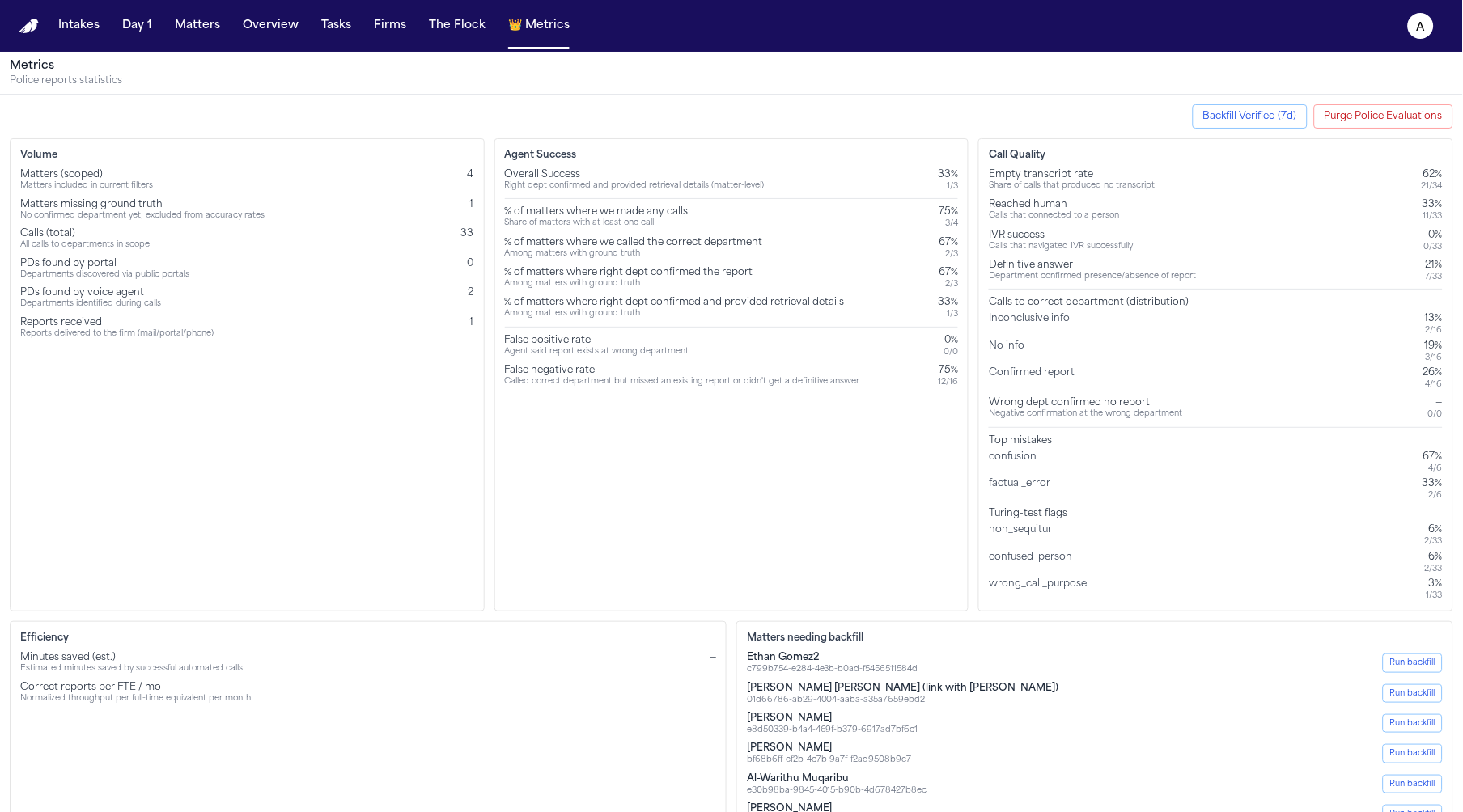
click at [657, 457] on div "Agent Success Overall Success Right dept confirmed and provided retrieval detai…" at bounding box center [732, 375] width 475 height 473
click at [1358, 120] on button "Purge Police Evaluations" at bounding box center [1384, 116] width 140 height 24
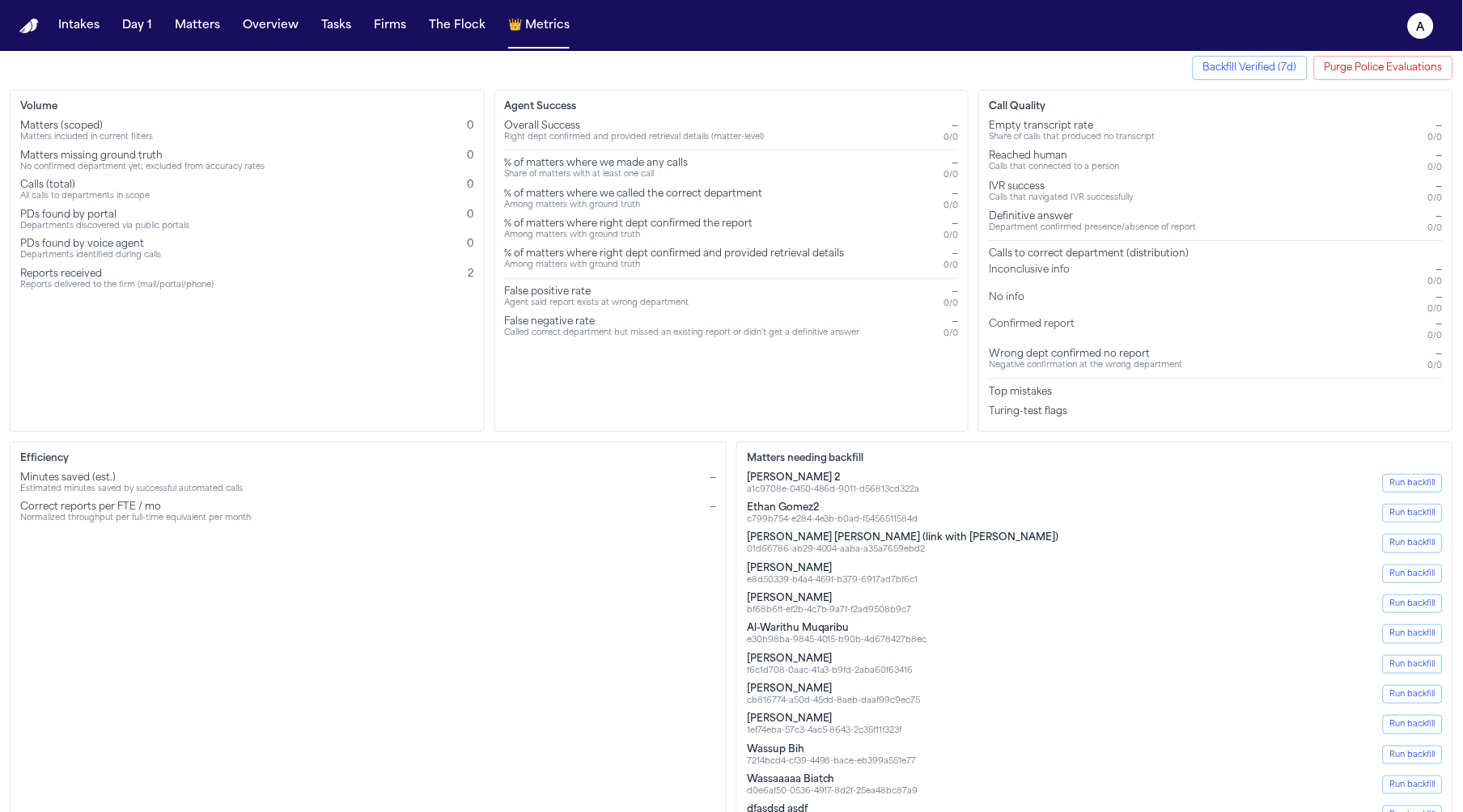
scroll to position [114, 0]
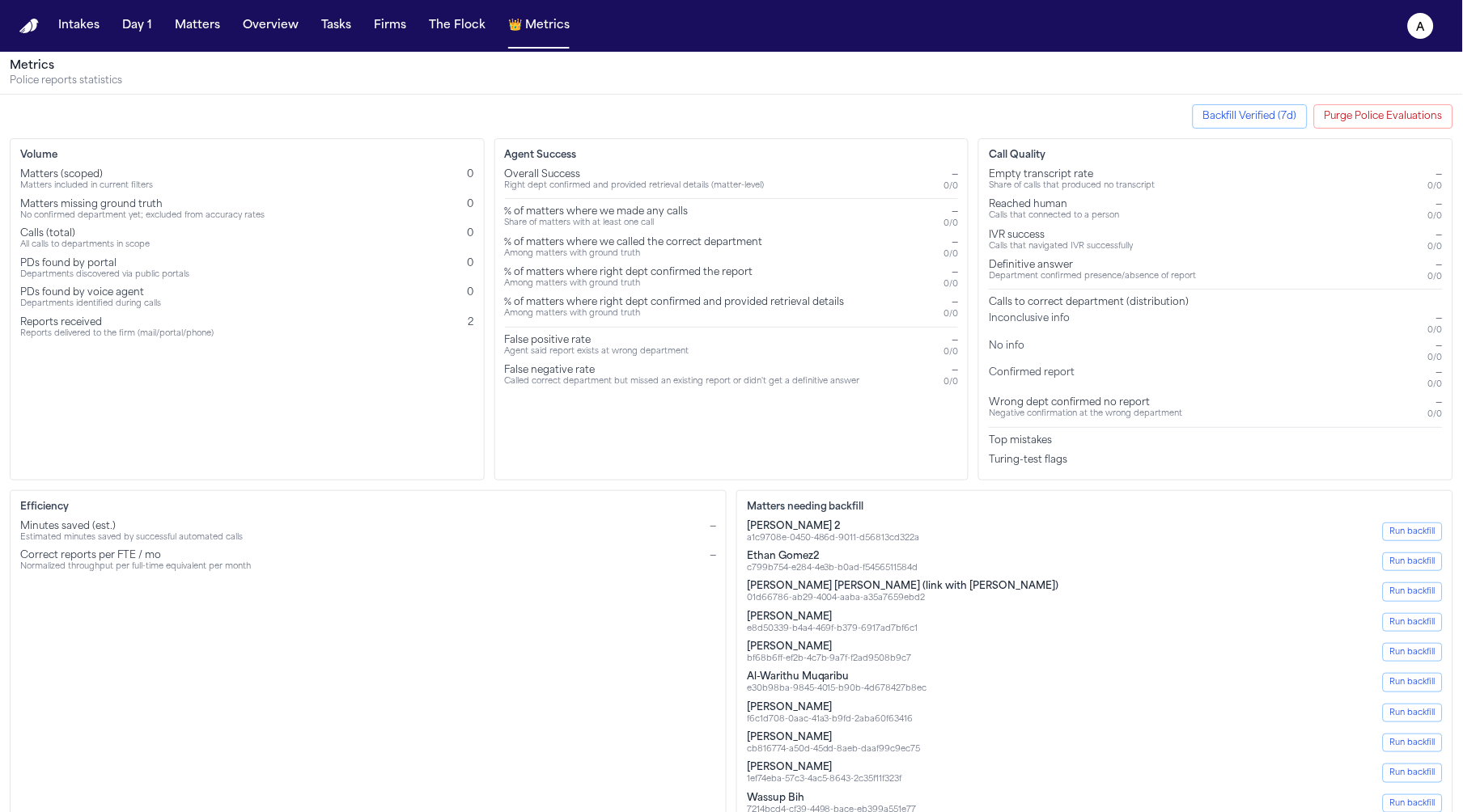
click at [1248, 110] on button "Backfill Verified (7d)" at bounding box center [1251, 116] width 115 height 24
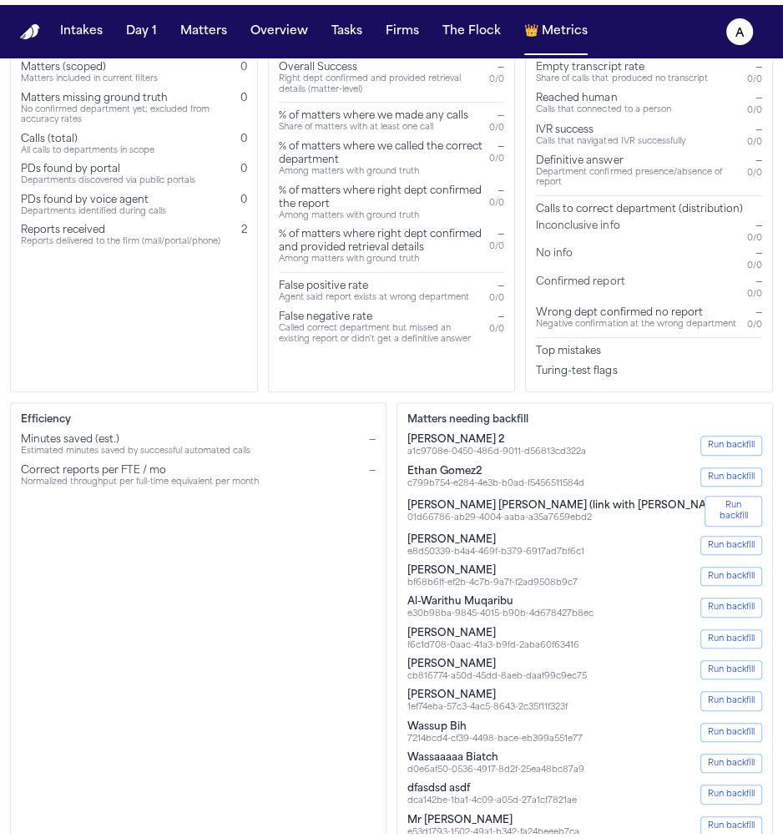
scroll to position [118, 0]
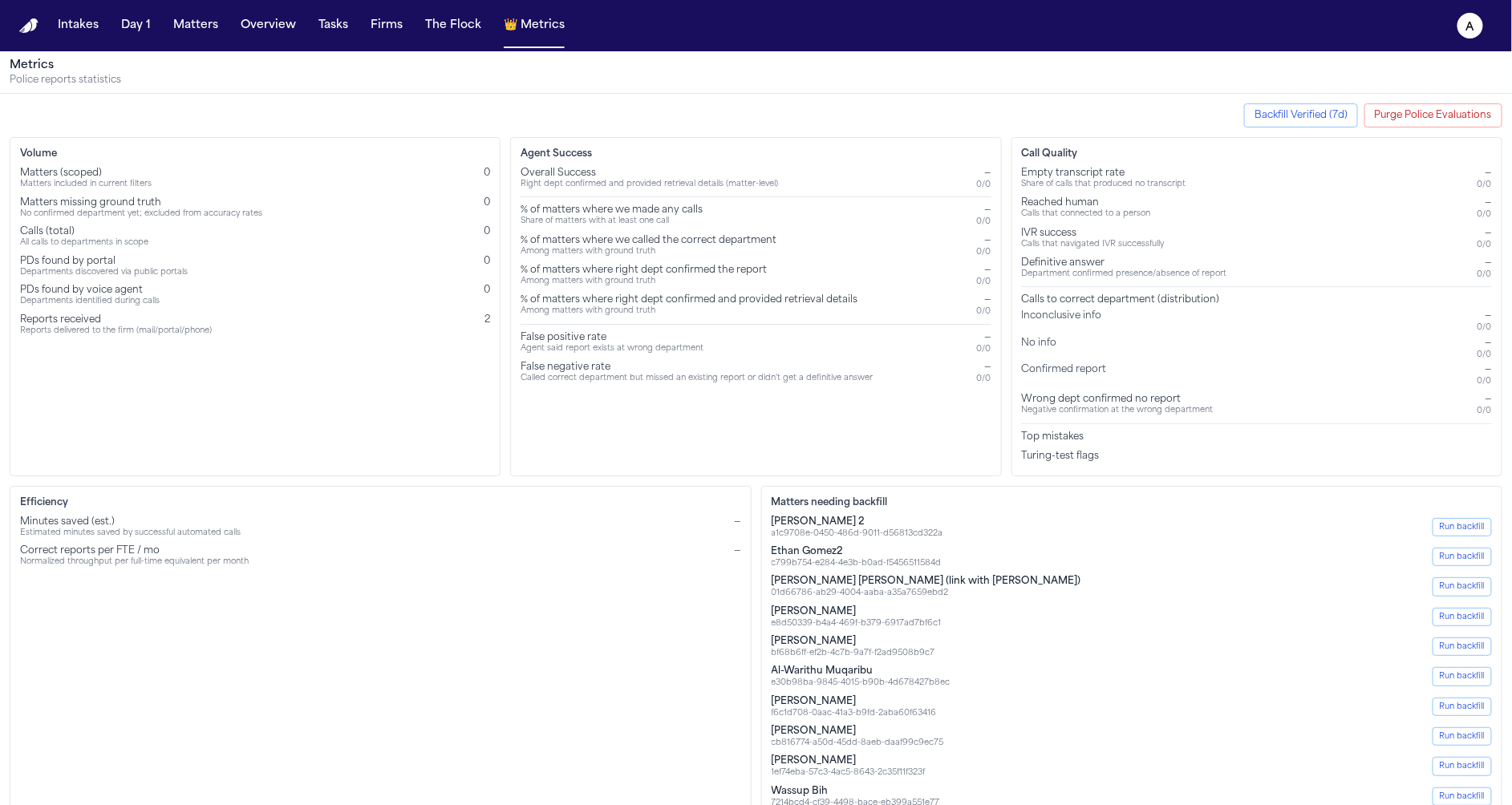
click at [1309, 122] on button "Backfill Verified (7d)" at bounding box center [1301, 115] width 114 height 24
